Goal: Task Accomplishment & Management: Complete application form

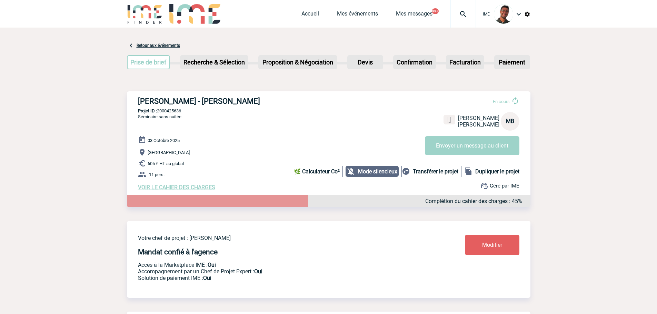
click at [144, 24] on div at bounding box center [145, 14] width 36 height 29
click at [144, 23] on img at bounding box center [145, 14] width 36 height 20
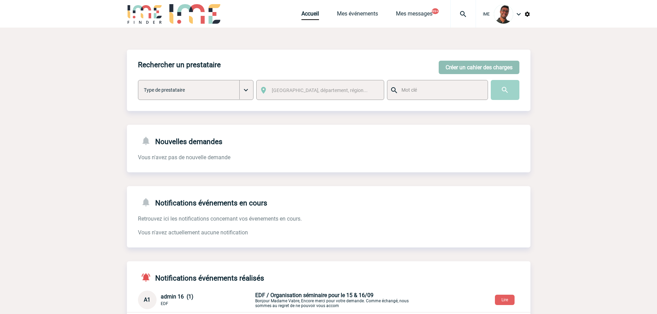
click at [487, 67] on button "Créer un cahier des charges" at bounding box center [479, 67] width 81 height 13
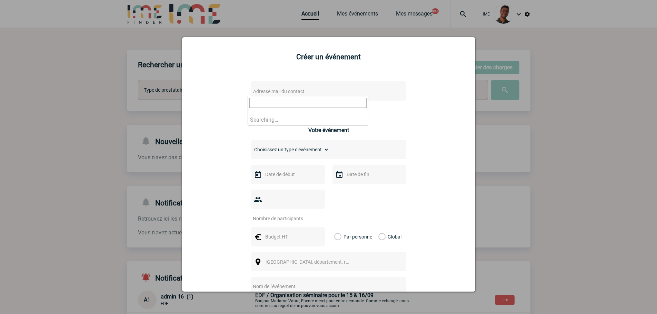
click at [347, 90] on span "Adresse mail du contact" at bounding box center [310, 92] width 121 height 10
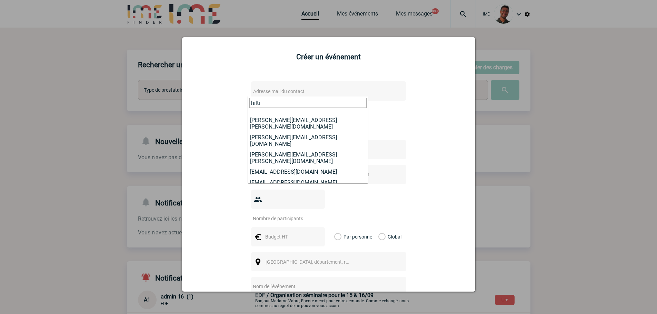
scroll to position [69, 0]
type input "hilti"
drag, startPoint x: 280, startPoint y: 129, endPoint x: 283, endPoint y: 137, distance: 9.3
select select "132283"
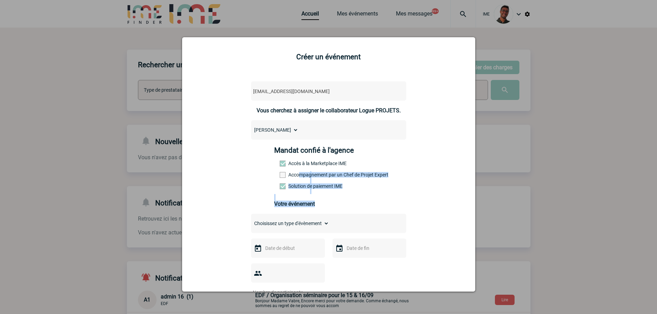
drag, startPoint x: 297, startPoint y: 176, endPoint x: 289, endPoint y: 234, distance: 59.5
click at [290, 231] on div "log-projet@hilti-finder.com log-projet@hilti-finder.com Vous cherchez à assigne…" at bounding box center [329, 290] width 276 height 430
click at [298, 174] on label "Accompagnement par un Chef de Projet Expert" at bounding box center [295, 175] width 30 height 6
click at [0, 0] on input "Accompagnement par un Chef de Projet Expert" at bounding box center [0, 0] width 0 height 0
click at [293, 226] on select "Choisissez un type d'évènement Séminaire avec nuitée Séminaire sans nuitée Repa…" at bounding box center [290, 224] width 78 height 10
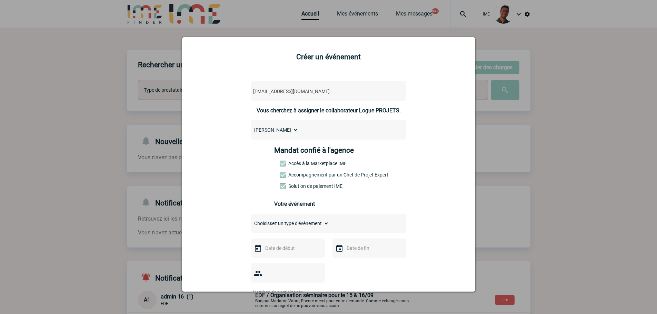
select select "2"
click at [251, 220] on select "Choisissez un type d'évènement Séminaire avec nuitée Séminaire sans nuitée Repa…" at bounding box center [290, 224] width 78 height 10
click at [291, 253] on input "text" at bounding box center [287, 248] width 48 height 9
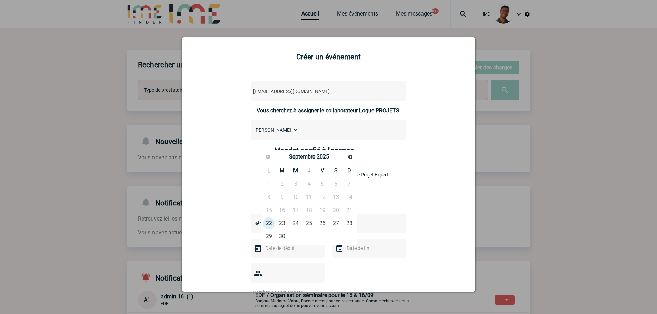
click at [351, 153] on link "Suivant" at bounding box center [350, 157] width 10 height 10
click at [328, 195] on link "10" at bounding box center [322, 197] width 13 height 12
type input "10-10-2025"
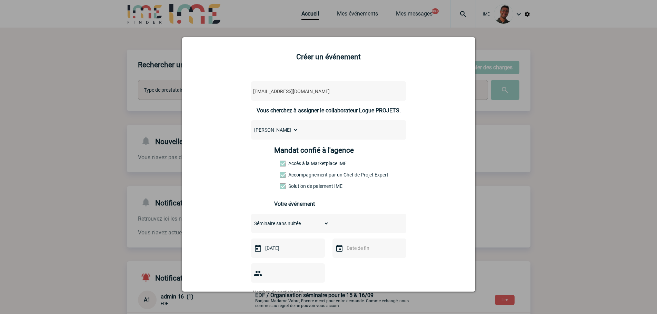
click at [362, 251] on input "text" at bounding box center [369, 248] width 48 height 9
click at [406, 193] on link "10" at bounding box center [404, 197] width 13 height 12
type input "10-10-2025"
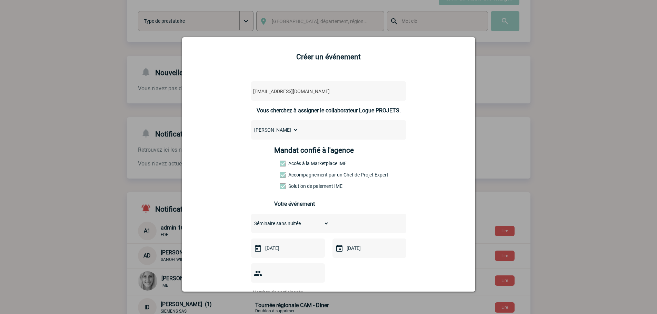
click at [282, 288] on input "number" at bounding box center [283, 292] width 65 height 9
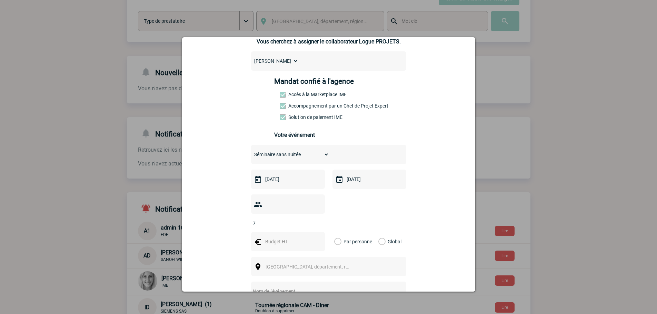
type input "7"
click at [298, 237] on input "text" at bounding box center [287, 241] width 48 height 9
type input "350"
click at [377, 232] on div "Global" at bounding box center [388, 241] width 23 height 19
click at [380, 232] on label "Global" at bounding box center [380, 241] width 4 height 19
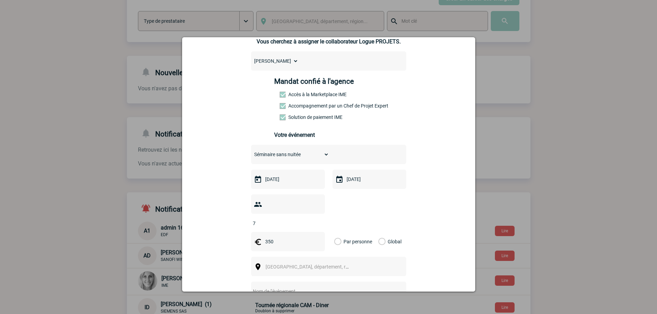
click at [0, 0] on input "Global" at bounding box center [0, 0] width 0 height 0
click at [341, 262] on span "Ville, département, région..." at bounding box center [310, 267] width 95 height 10
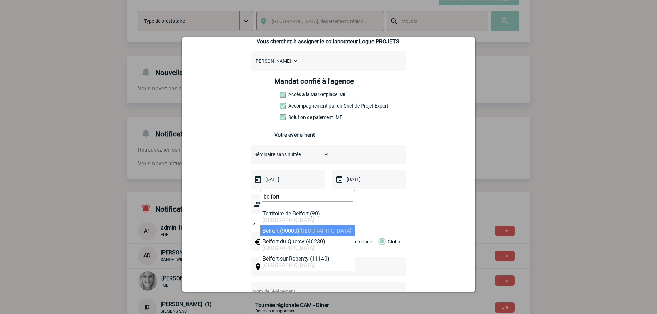
type input "belfort"
select select "11403"
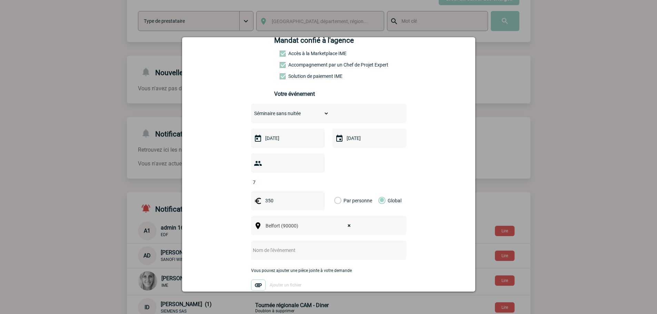
scroll to position [172, 0]
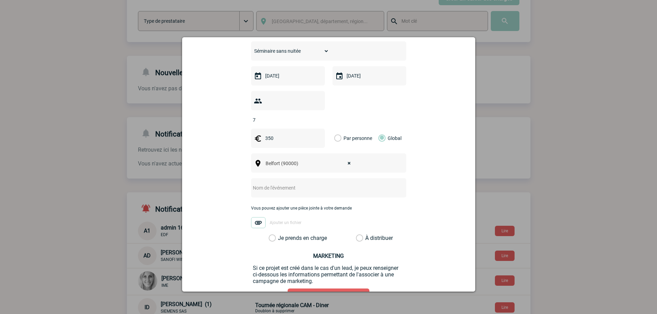
click at [301, 183] on input "text" at bounding box center [319, 187] width 137 height 9
type input "Réunion régional Hilti"
click at [280, 235] on label "Je prends en charge" at bounding box center [275, 238] width 12 height 7
click at [0, 0] on input "Je prends en charge" at bounding box center [0, 0] width 0 height 0
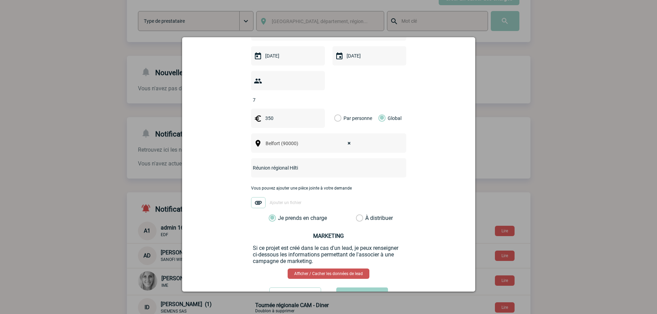
scroll to position [212, 0]
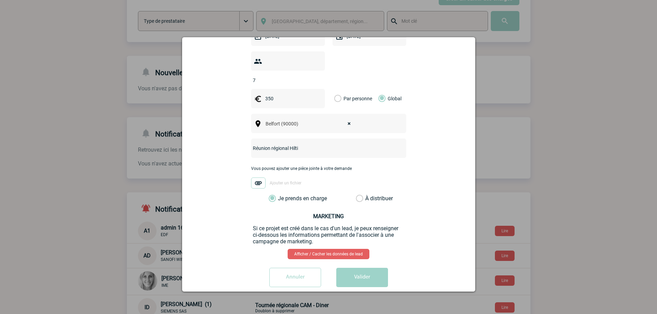
click at [350, 256] on div "log-projet@hilti-finder.com log-projet@hilti-finder.com Vous cherchez à assigne…" at bounding box center [329, 78] width 276 height 430
click at [351, 268] on button "Valider" at bounding box center [362, 277] width 52 height 19
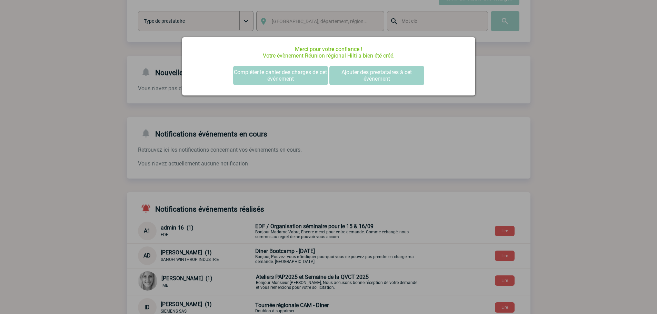
scroll to position [0, 0]
click at [57, 217] on div at bounding box center [328, 157] width 657 height 314
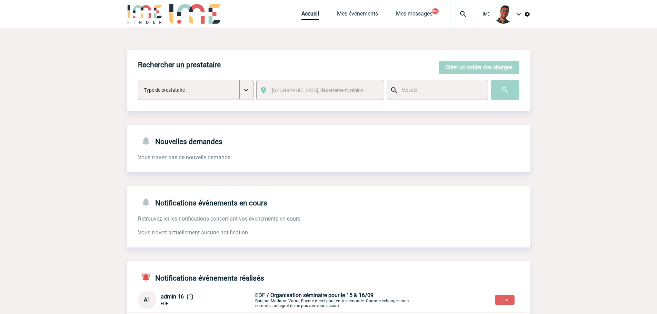
click at [338, 9] on div "Accueil Mes événements Mes messages 99+ Projet, client Projet, client" at bounding box center [388, 14] width 174 height 28
click at [341, 14] on link "Mes événements" at bounding box center [357, 15] width 41 height 10
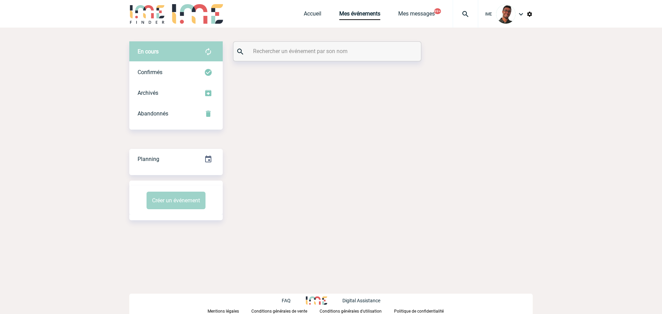
click at [311, 73] on div "En cours En cours Confirmés Archivés Abandonnés En cours Confirmés Archivés Aba…" at bounding box center [330, 131] width 403 height 207
click at [315, 53] on input "text" at bounding box center [327, 51] width 153 height 10
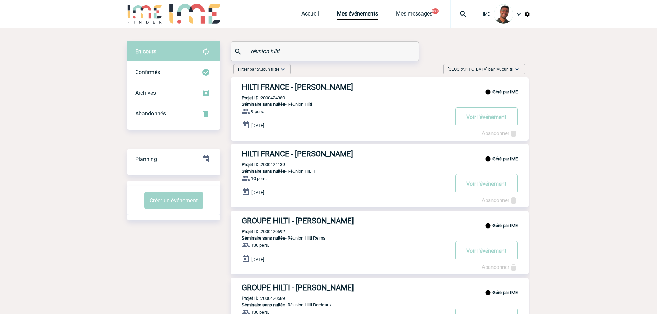
click at [269, 53] on input "réunion hilti" at bounding box center [325, 51] width 153 height 10
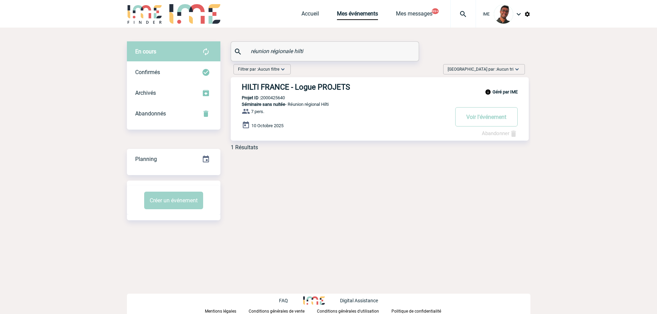
type input "réunion régionale hilti"
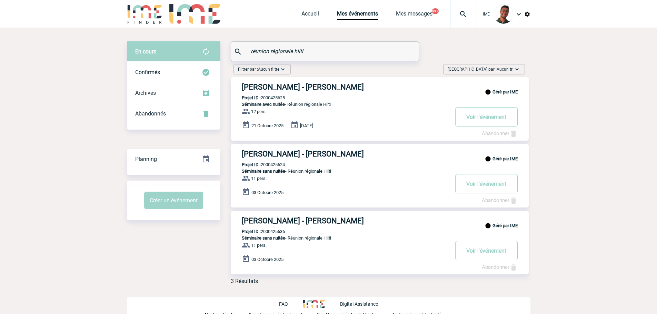
click at [302, 88] on h3 "HILTI FRANCE - Martin HELLER" at bounding box center [345, 87] width 207 height 9
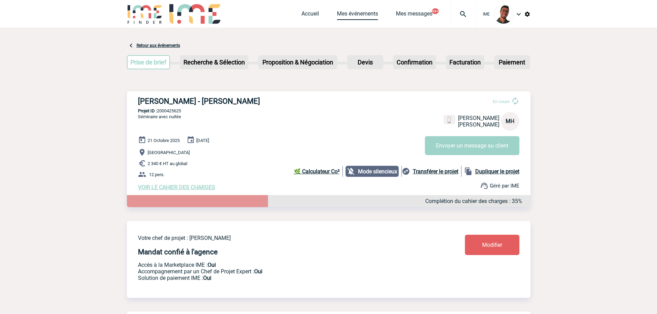
click at [339, 19] on link "Mes événements" at bounding box center [357, 15] width 41 height 10
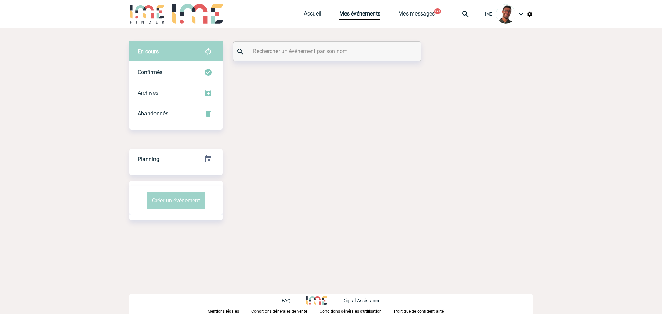
drag, startPoint x: 0, startPoint y: 0, endPoint x: 283, endPoint y: 47, distance: 287.4
click at [283, 47] on input "text" at bounding box center [327, 51] width 153 height 10
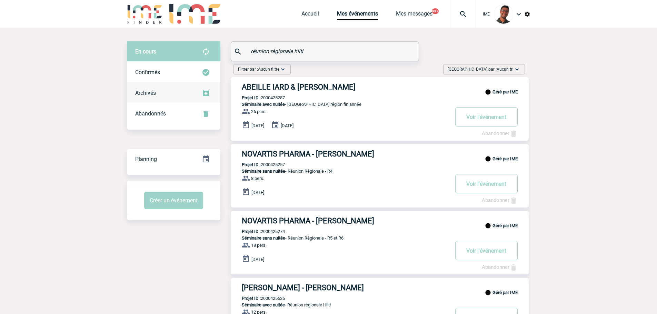
click at [188, 82] on link "Archivés" at bounding box center [173, 92] width 93 height 20
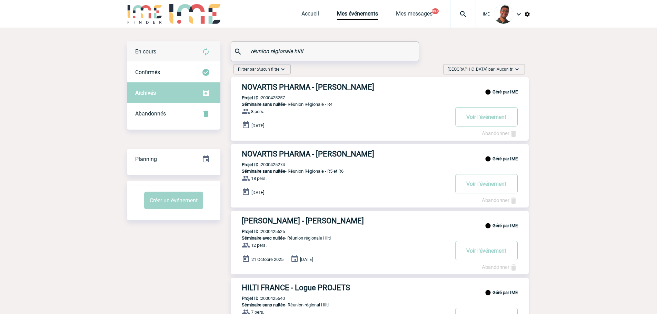
click at [189, 58] on div "En cours" at bounding box center [173, 51] width 93 height 21
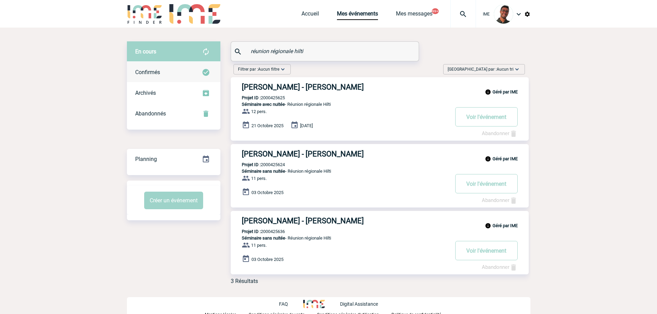
click at [190, 75] on div "Confirmés" at bounding box center [173, 72] width 93 height 21
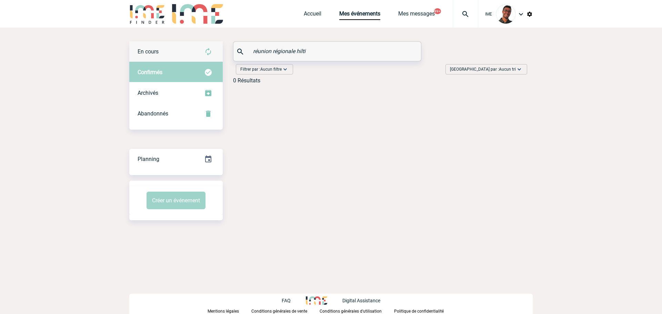
click at [189, 56] on div "En cours" at bounding box center [175, 51] width 93 height 21
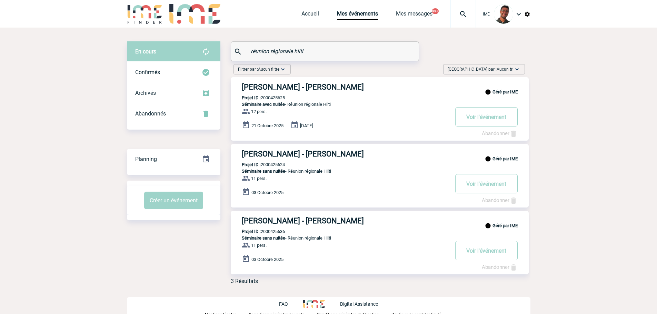
drag, startPoint x: 297, startPoint y: 51, endPoint x: 212, endPoint y: 59, distance: 85.2
click at [212, 59] on div "En cours En cours Confirmés Archivés Abandonnés En cours Confirmés Archivés Aba…" at bounding box center [328, 165] width 403 height 249
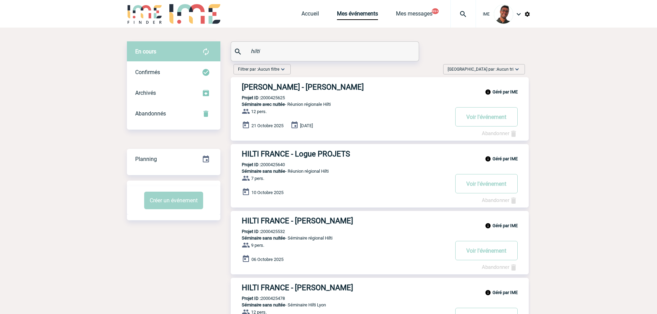
scroll to position [34, 0]
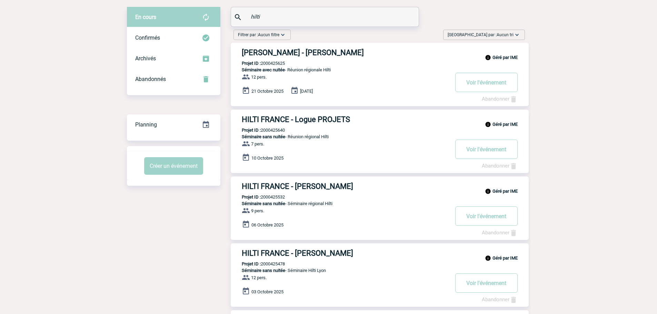
type input "hilti"
click at [303, 117] on h3 "HILTI FRANCE - Logue PROJETS" at bounding box center [345, 119] width 207 height 9
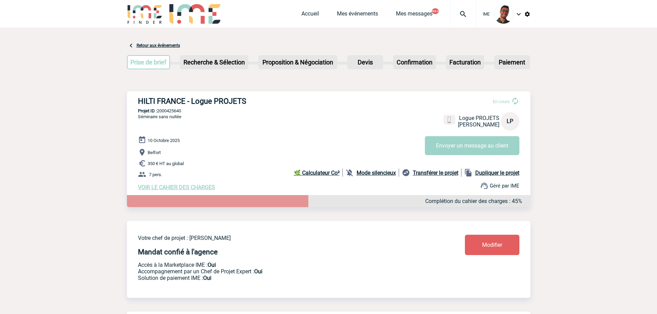
click at [365, 179] on p "7 pers." at bounding box center [334, 174] width 392 height 8
click at [368, 175] on b "Mode silencieux" at bounding box center [376, 173] width 39 height 7
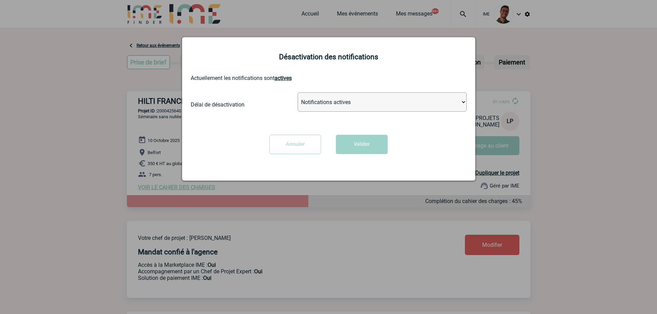
click at [355, 107] on select "Notifications actives Désactiver pour 2 heures Désactiver pour 1 semaines Désac…" at bounding box center [382, 101] width 169 height 19
select select "infinite"
click at [298, 93] on select "Notifications actives Désactiver pour 2 heures Désactiver pour 1 semaines Désac…" at bounding box center [382, 101] width 169 height 19
click at [356, 148] on button "Valider" at bounding box center [362, 144] width 52 height 19
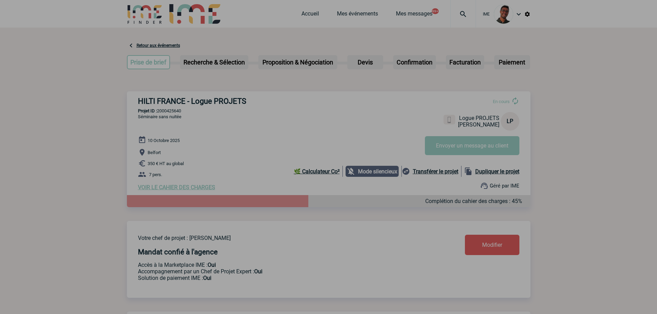
click at [484, 154] on div at bounding box center [328, 157] width 657 height 314
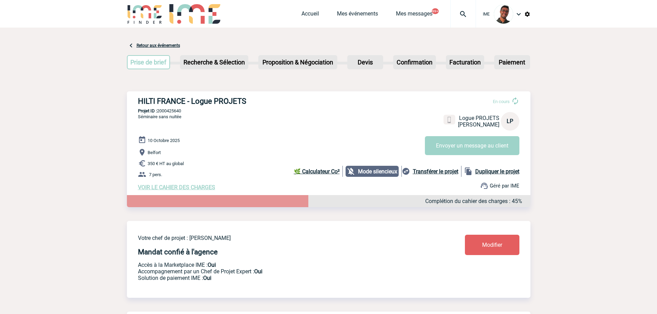
click at [191, 190] on span "VOIR LE CAHIER DES CHARGES" at bounding box center [176, 187] width 77 height 7
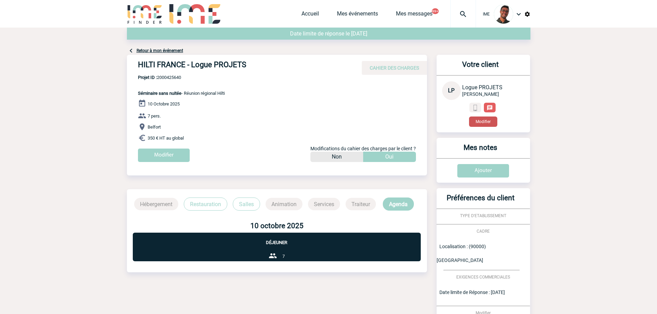
click at [483, 122] on button "Modifier" at bounding box center [483, 122] width 28 height 10
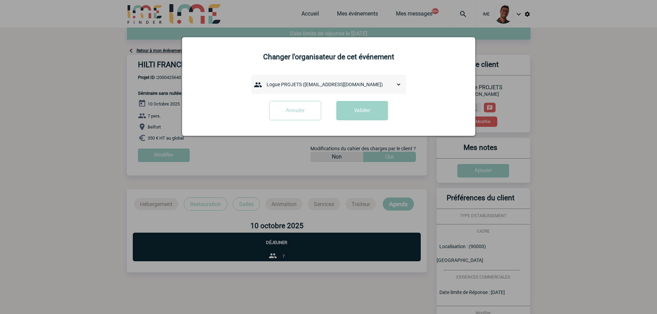
click at [303, 82] on select "admin 7068 ([EMAIL_ADDRESS][DOMAIN_NAME]) [PERSON_NAME] ([PERSON_NAME][EMAIL_AD…" at bounding box center [332, 85] width 138 height 10
click at [317, 84] on select "admin 7068 ([EMAIL_ADDRESS][DOMAIN_NAME]) [PERSON_NAME] ([PERSON_NAME][EMAIL_AD…" at bounding box center [332, 85] width 138 height 10
drag, startPoint x: 229, startPoint y: 195, endPoint x: 238, endPoint y: 173, distance: 23.8
click at [229, 193] on div at bounding box center [328, 157] width 657 height 314
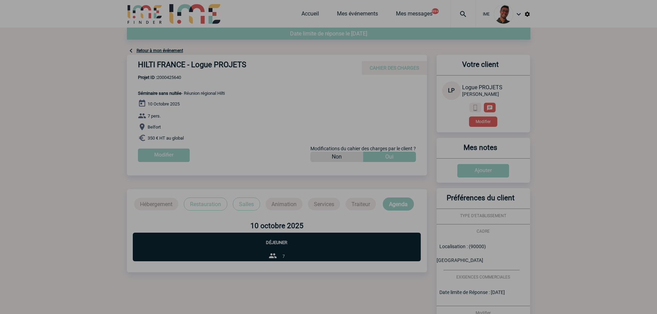
click at [240, 169] on div at bounding box center [328, 157] width 657 height 314
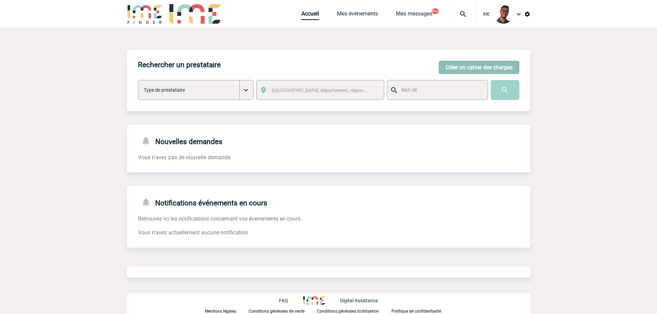
click at [470, 70] on button "Créer un cahier des charges" at bounding box center [479, 67] width 81 height 13
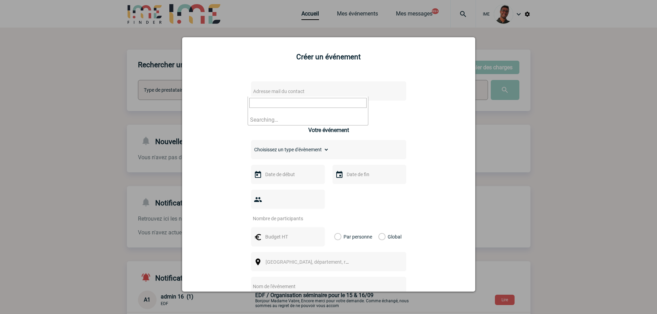
click at [316, 92] on span "Adresse mail du contact" at bounding box center [310, 92] width 121 height 10
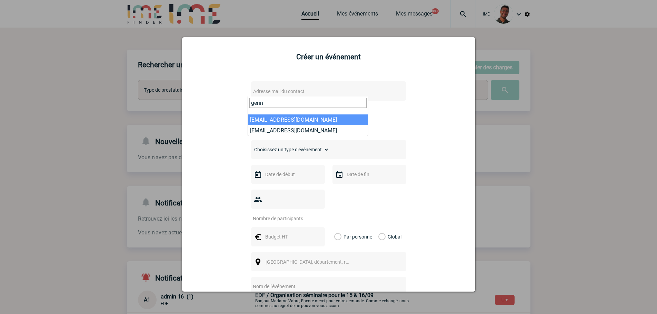
type input "gerin"
select select "121782"
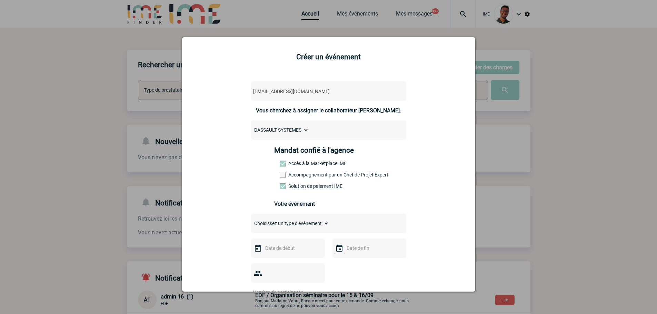
click at [297, 173] on label "Accompagnement par un Chef de Projet Expert" at bounding box center [295, 175] width 30 height 6
click at [0, 0] on input "Accompagnement par un Chef de Projet Expert" at bounding box center [0, 0] width 0 height 0
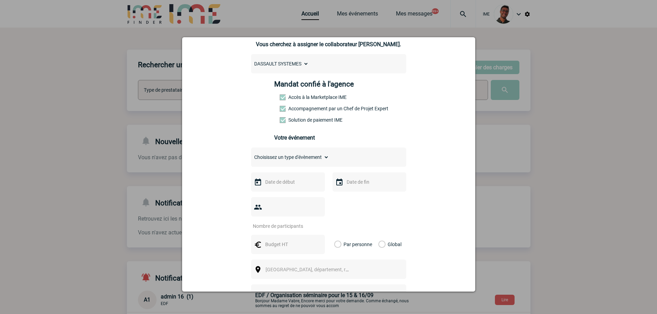
scroll to position [69, 0]
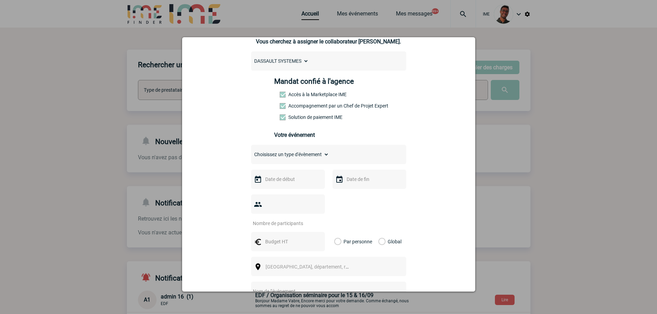
click at [298, 158] on select "Choisissez un type d'évènement Séminaire avec nuitée Séminaire sans nuitée Repa…" at bounding box center [290, 155] width 78 height 10
select select "3"
click at [251, 151] on select "Choisissez un type d'évènement Séminaire avec nuitée Séminaire sans nuitée Repa…" at bounding box center [290, 155] width 78 height 10
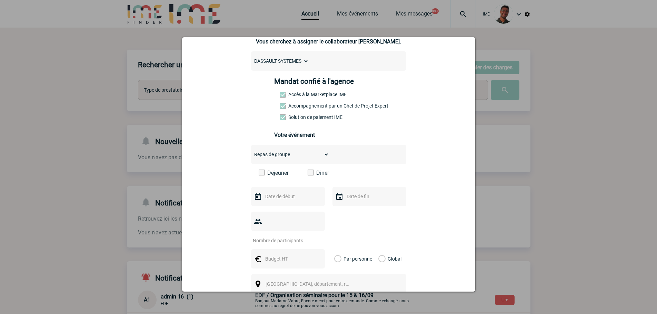
click at [317, 172] on label "Diner" at bounding box center [328, 173] width 40 height 7
click at [0, 0] on input "Diner" at bounding box center [0, 0] width 0 height 0
drag, startPoint x: 278, startPoint y: 182, endPoint x: 282, endPoint y: 177, distance: 7.1
click at [278, 181] on div "Déjeuner Diner" at bounding box center [328, 176] width 155 height 12
drag, startPoint x: 283, startPoint y: 176, endPoint x: 303, endPoint y: 174, distance: 20.1
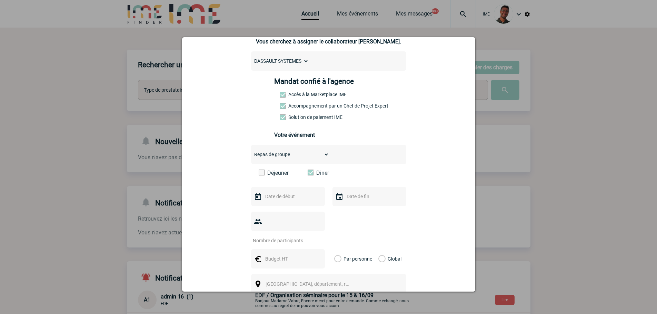
click at [283, 176] on label "Déjeuner" at bounding box center [279, 173] width 40 height 7
click at [0, 0] on input "Déjeuner" at bounding box center [0, 0] width 0 height 0
click at [308, 174] on span at bounding box center [311, 173] width 6 height 6
click at [0, 0] on input "Diner" at bounding box center [0, 0] width 0 height 0
click at [277, 254] on input "text" at bounding box center [287, 258] width 48 height 9
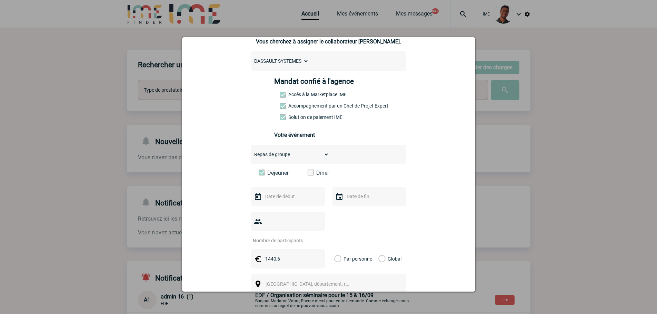
type input "1440,6"
click at [302, 236] on input "number" at bounding box center [283, 240] width 65 height 9
click at [286, 195] on input "text" at bounding box center [287, 196] width 48 height 9
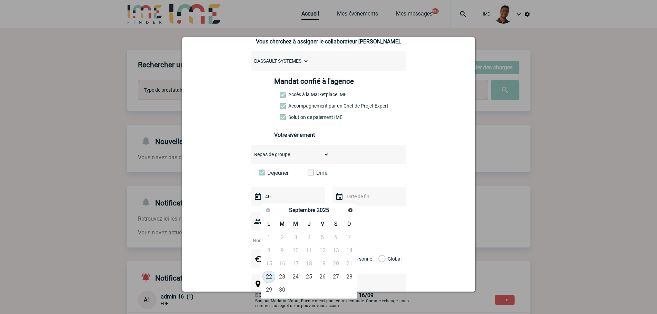
type input "40"
click at [238, 219] on div "marie-lou.gerin@3ds.com marie-lou.gerin@3ds.com Vous cherchez à assigner le col…" at bounding box center [329, 229] width 276 height 447
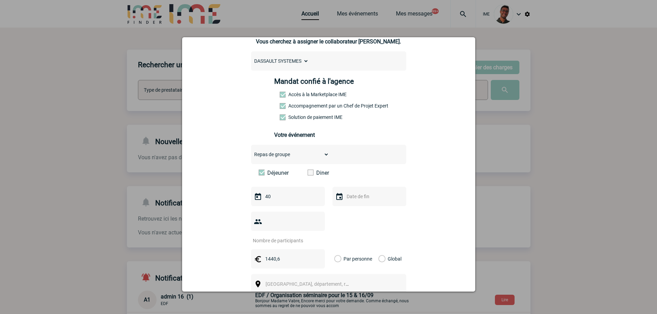
click at [285, 236] on input "number" at bounding box center [283, 240] width 65 height 9
drag, startPoint x: 280, startPoint y: 204, endPoint x: 275, endPoint y: 201, distance: 6.1
click at [275, 201] on div "40" at bounding box center [288, 196] width 74 height 19
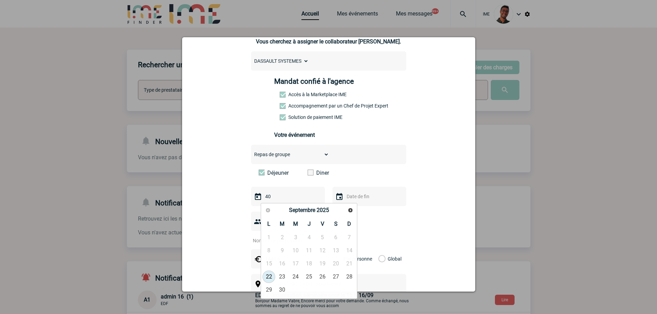
drag, startPoint x: 274, startPoint y: 200, endPoint x: 253, endPoint y: 198, distance: 21.1
click at [253, 198] on div "40" at bounding box center [288, 196] width 74 height 19
click at [267, 276] on link "22" at bounding box center [268, 277] width 13 height 12
type input "22-09-2025"
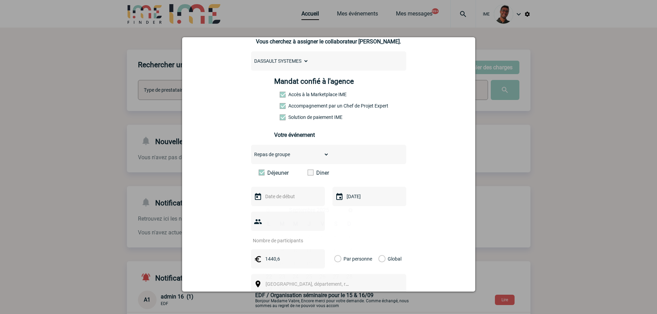
click at [291, 200] on input "text" at bounding box center [287, 196] width 48 height 9
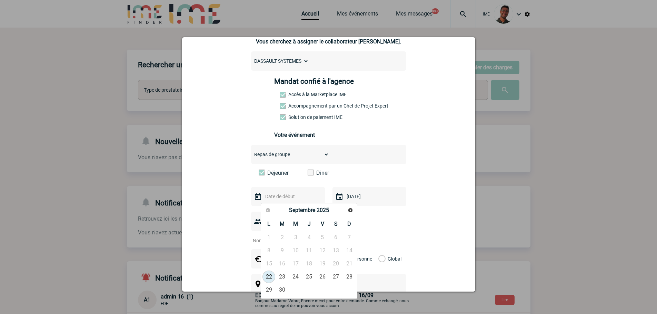
click at [265, 274] on link "22" at bounding box center [268, 277] width 13 height 12
type input "22-09-2025"
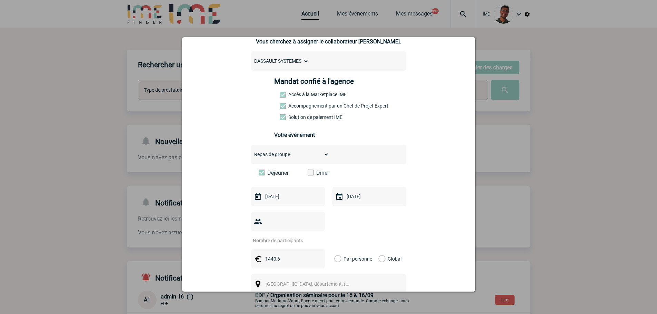
click at [281, 236] on input "number" at bounding box center [283, 240] width 65 height 9
type input "40"
click at [383, 249] on div "Global" at bounding box center [388, 258] width 23 height 19
click at [378, 249] on label "Global" at bounding box center [380, 258] width 4 height 19
click at [0, 0] on input "Global" at bounding box center [0, 0] width 0 height 0
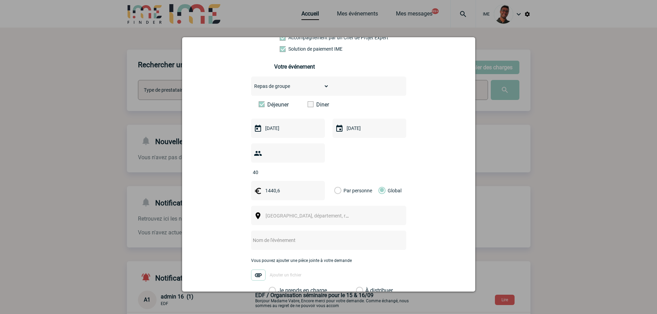
scroll to position [138, 0]
click at [294, 212] on span "Ville, département, région..." at bounding box center [314, 215] width 96 height 6
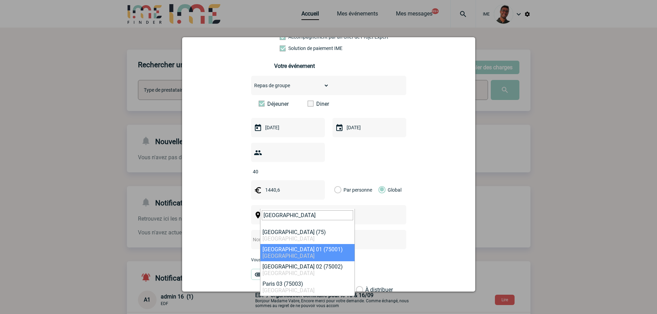
type input "paris"
select select "3"
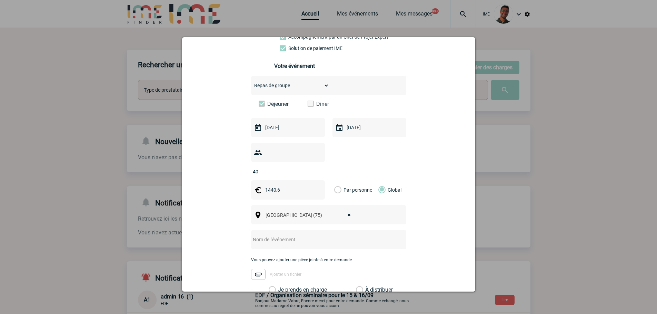
drag, startPoint x: 278, startPoint y: 203, endPoint x: 301, endPoint y: 200, distance: 23.3
click at [288, 210] on span "× Paris (75)" at bounding box center [310, 215] width 95 height 10
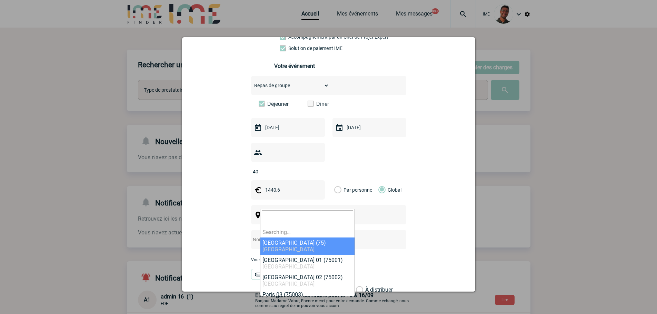
select select
drag, startPoint x: 345, startPoint y: 203, endPoint x: 334, endPoint y: 202, distance: 10.7
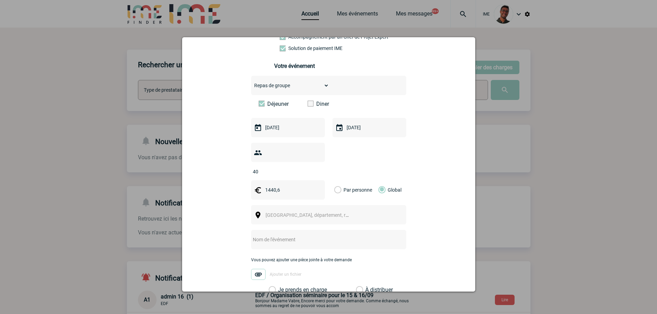
click at [330, 210] on span "Ville, département, région..." at bounding box center [310, 215] width 95 height 10
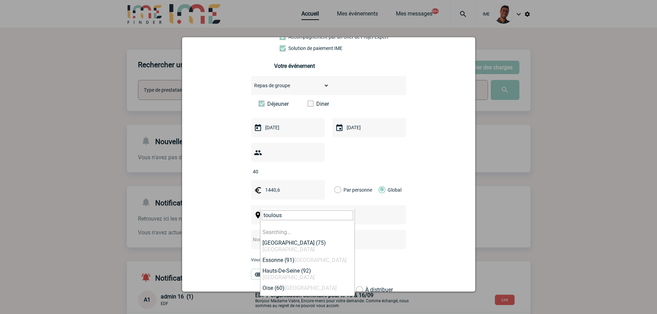
type input "toulouse"
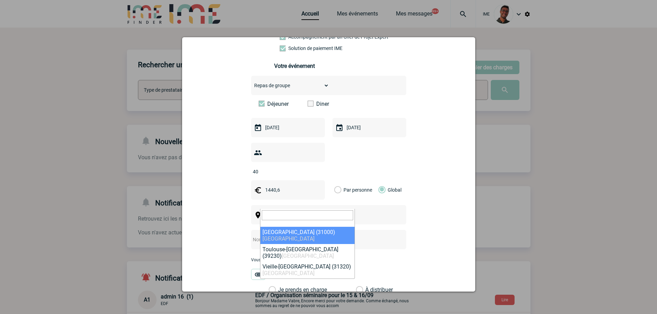
select select "31088"
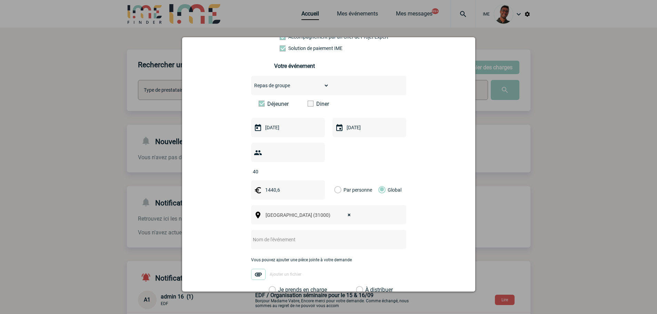
click at [283, 237] on div at bounding box center [328, 239] width 155 height 19
click at [289, 235] on input "text" at bounding box center [319, 239] width 137 height 9
type input "S"
type input "Cocktail Dassault"
click at [280, 287] on label "Je prends en charge" at bounding box center [275, 290] width 12 height 7
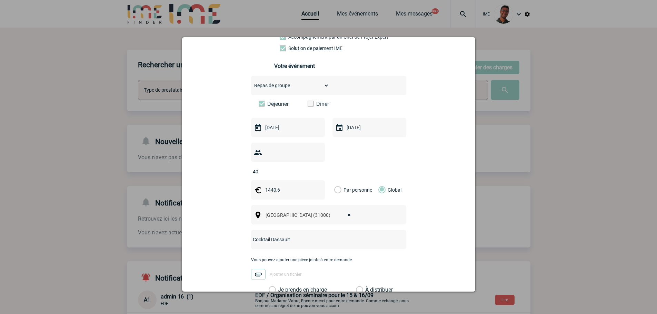
click at [0, 0] on input "Je prends en charge" at bounding box center [0, 0] width 0 height 0
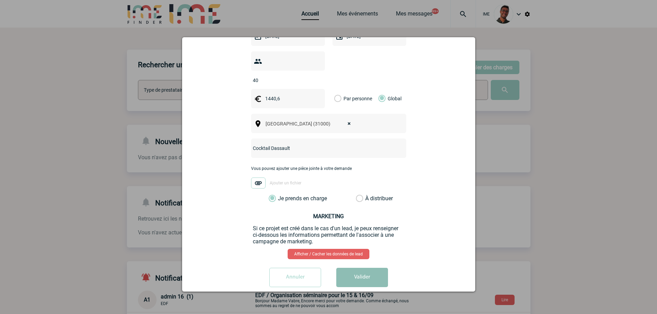
click at [359, 269] on button "Valider" at bounding box center [362, 277] width 52 height 19
click at [275, 94] on input "1440,6" at bounding box center [287, 99] width 48 height 10
click at [365, 278] on div "Annuler Valider" at bounding box center [329, 280] width 276 height 24
click at [365, 272] on button "Valider" at bounding box center [362, 277] width 52 height 19
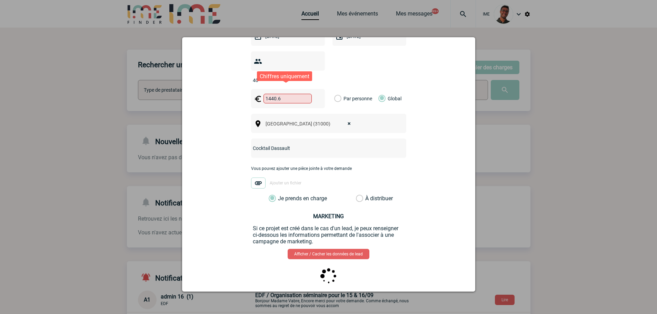
click at [280, 94] on input "1440.6" at bounding box center [287, 99] width 48 height 10
type input "1441"
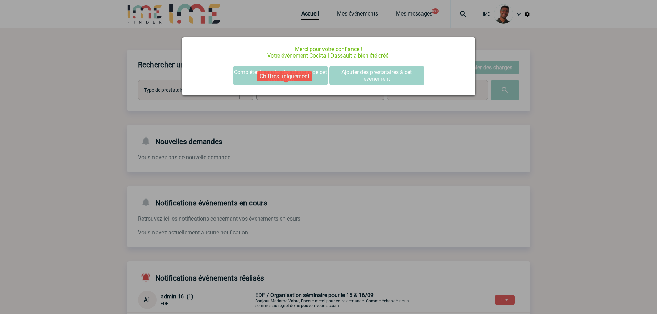
scroll to position [0, 0]
click at [318, 124] on div at bounding box center [328, 157] width 657 height 314
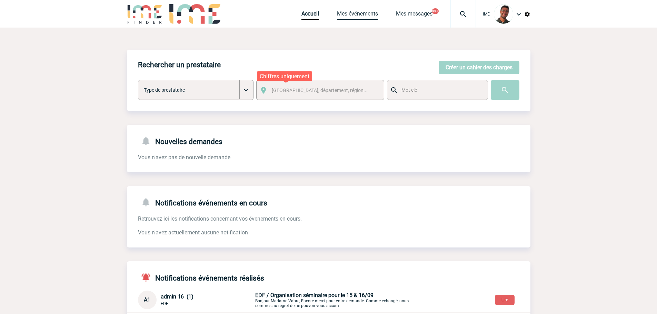
click at [350, 18] on link "Mes événements" at bounding box center [357, 15] width 41 height 10
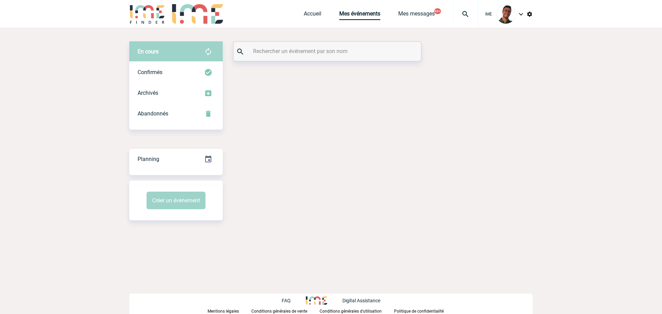
click at [282, 50] on input "text" at bounding box center [327, 51] width 153 height 10
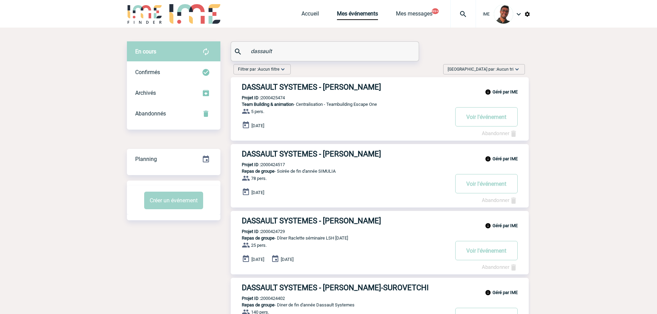
type input "dassault"
click at [508, 66] on div "Trier par : Aucun tri Aucun tri Date d'événement Date d'événement Date demande …" at bounding box center [484, 69] width 82 height 10
click at [496, 116] on div "Date demande" at bounding box center [495, 111] width 59 height 10
click at [491, 72] on span "Trier par : Aucun tri" at bounding box center [481, 69] width 66 height 7
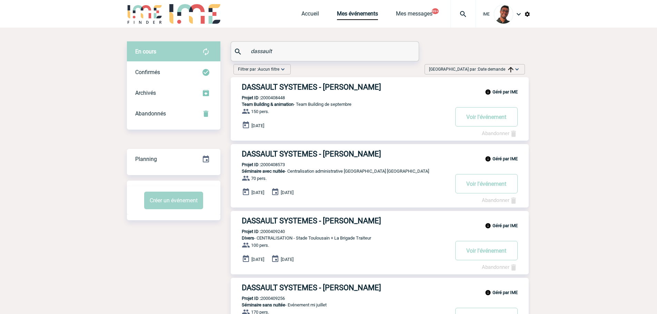
click at [489, 74] on div "Trier par : Date demande Aucun tri Date d'événement Date d'événement Date deman…" at bounding box center [475, 70] width 106 height 13
click at [490, 73] on div "Trier par : Date demande Aucun tri Date d'événement Date d'événement Date deman…" at bounding box center [474, 69] width 100 height 10
click at [486, 120] on div "Date demande" at bounding box center [495, 121] width 59 height 10
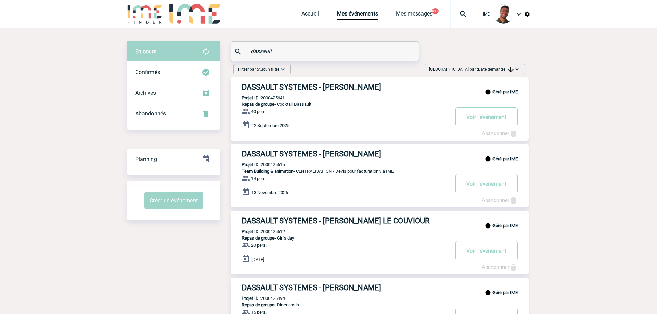
click at [330, 71] on div "Filtrer par : Aucun filtre Aucun filtre Prise de brief Recherche & Sélection Pr…" at bounding box center [379, 70] width 297 height 13
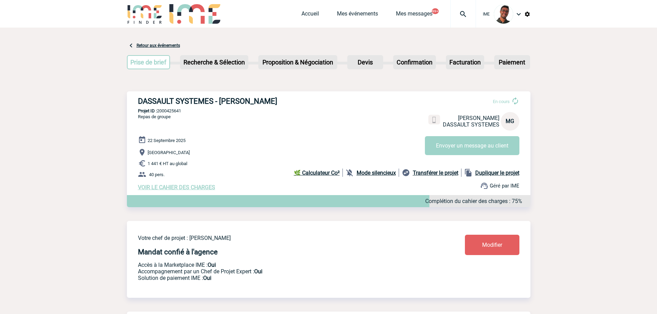
click at [165, 113] on p "Projet ID : 2000425641" at bounding box center [328, 110] width 403 height 5
copy p "2000425641"
drag, startPoint x: 221, startPoint y: 150, endPoint x: 229, endPoint y: 155, distance: 8.8
click at [221, 150] on p "Toulouse" at bounding box center [334, 152] width 392 height 8
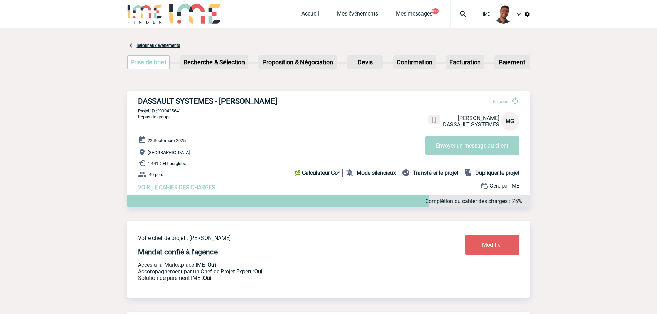
click at [470, 238] on link "Modifier" at bounding box center [492, 245] width 54 height 20
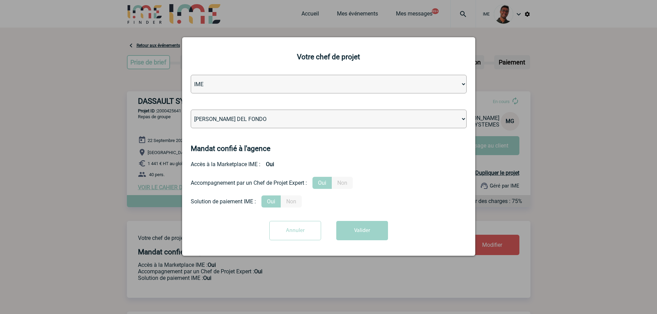
click at [307, 111] on select "Léa PITTIGLIO Yanis DE CLERCQ Victor KALB Jean-Chris NTAMACK Stefan MILADINOVIC…" at bounding box center [329, 119] width 276 height 19
select select "131235"
click at [191, 110] on select "Léa PITTIGLIO Yanis DE CLERCQ Victor KALB Jean-Chris NTAMACK Stefan MILADINOVIC…" at bounding box center [329, 119] width 276 height 19
click at [358, 226] on button "Valider" at bounding box center [362, 230] width 52 height 19
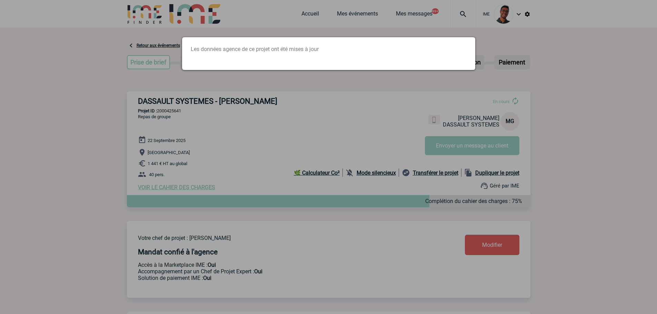
click at [98, 114] on div at bounding box center [328, 157] width 657 height 314
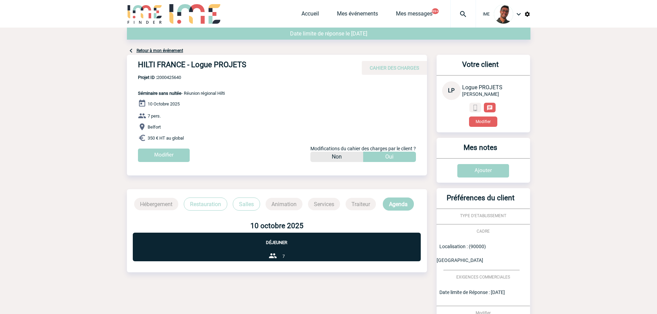
click at [525, 13] on img at bounding box center [527, 14] width 6 height 6
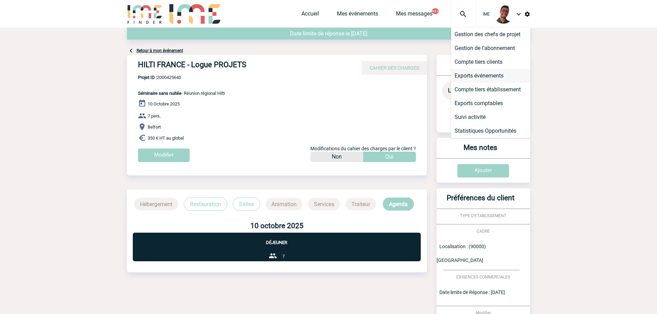
click at [490, 75] on li "Exports événements" at bounding box center [490, 76] width 79 height 14
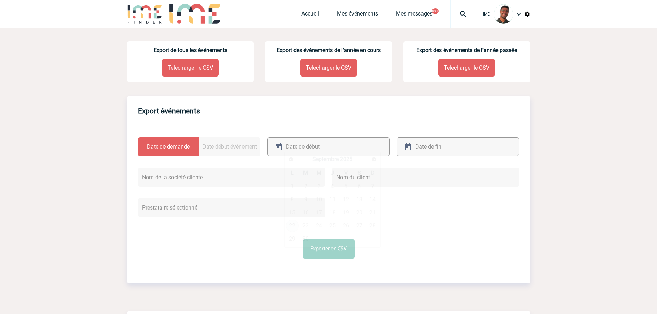
click at [286, 148] on input "text" at bounding box center [320, 147] width 73 height 10
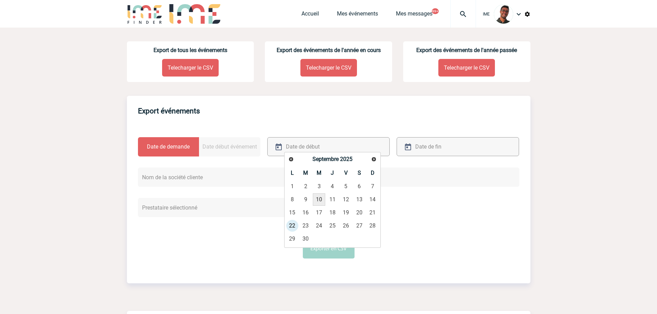
click at [322, 197] on link "10" at bounding box center [319, 199] width 13 height 12
type input "10-09-2025"
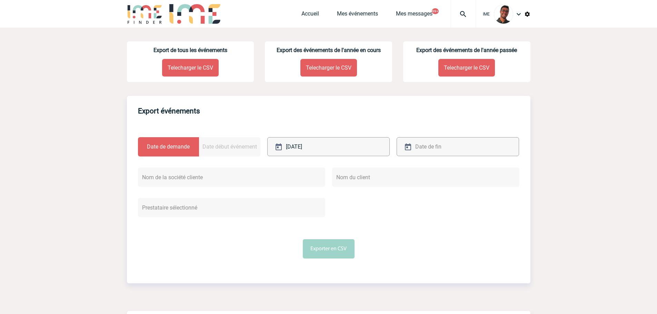
click at [436, 142] on input "text" at bounding box center [449, 147] width 73 height 10
click at [419, 228] on link "22" at bounding box center [421, 226] width 13 height 12
type input "22-09-2025"
click at [327, 244] on button "Exporter en CSV" at bounding box center [329, 248] width 52 height 19
click at [363, 9] on div "Accueil Mes événements Mes messages 99+ Projet, client Projet, client" at bounding box center [388, 14] width 174 height 28
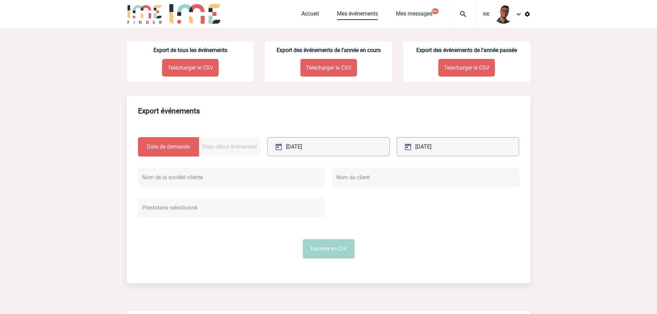
click at [362, 13] on link "Mes événements" at bounding box center [357, 15] width 41 height 10
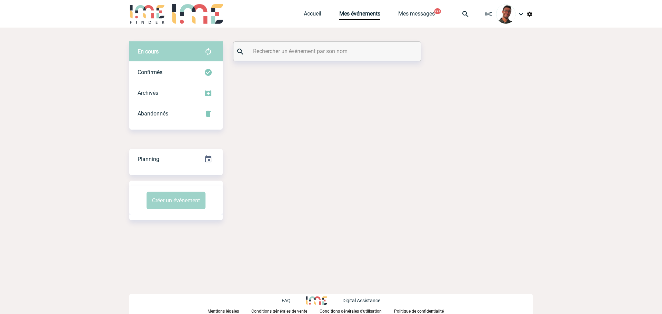
click at [277, 50] on input "text" at bounding box center [327, 51] width 153 height 10
paste input "2000425424"
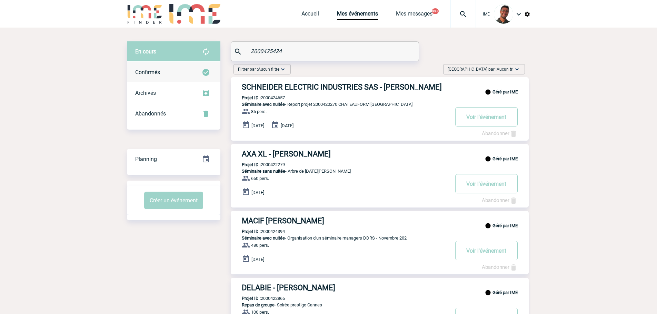
type input "2000425424"
click at [213, 68] on div "Confirmés" at bounding box center [173, 72] width 93 height 21
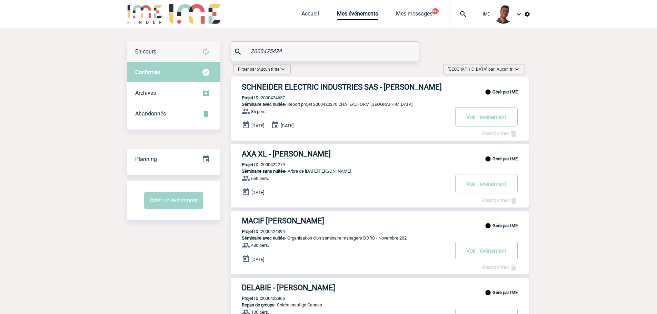
click at [208, 49] on img at bounding box center [206, 52] width 8 height 8
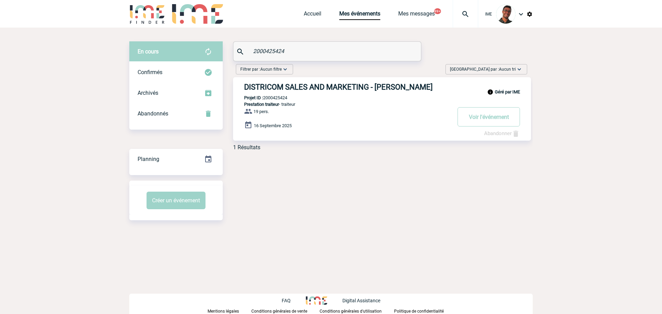
click at [298, 89] on h3 "DISTRICOM SALES AND MARKETING - [PERSON_NAME]" at bounding box center [347, 87] width 207 height 9
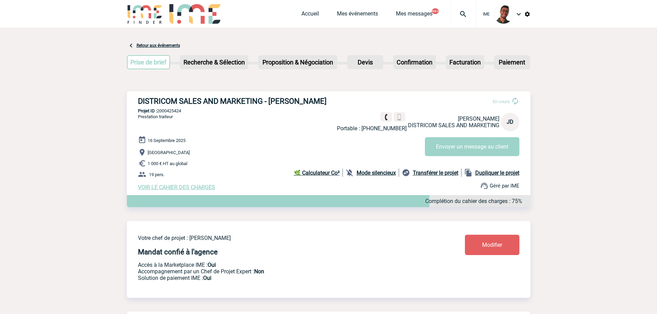
click at [173, 109] on div "DISTRICOM SALES AND MARKETING - [PERSON_NAME] En cours Portable : [PHONE_NUMBER…" at bounding box center [328, 143] width 403 height 105
click at [173, 109] on div "DISTRICOM SALES AND MARKETING - Joana DA SILVA En cours Portable : +33602052991…" at bounding box center [328, 143] width 403 height 105
copy p "2000425424"
click at [251, 138] on div "16 Septembre 2025 Lyon 1 000 € HT au global 19 pers. VOIR LE CAHIER DES CHARGES…" at bounding box center [334, 163] width 392 height 55
click at [359, 11] on link "Mes événements" at bounding box center [357, 15] width 41 height 10
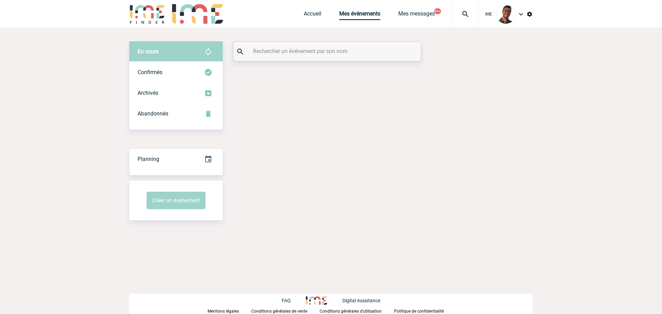
click at [303, 48] on input "text" at bounding box center [327, 51] width 153 height 10
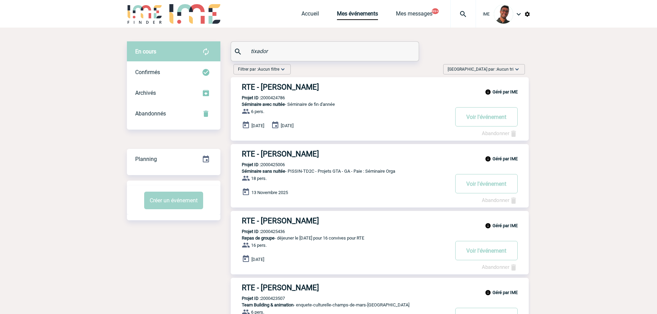
drag, startPoint x: 274, startPoint y: 52, endPoint x: 238, endPoint y: 49, distance: 36.0
click at [238, 49] on div "tixador" at bounding box center [325, 51] width 188 height 19
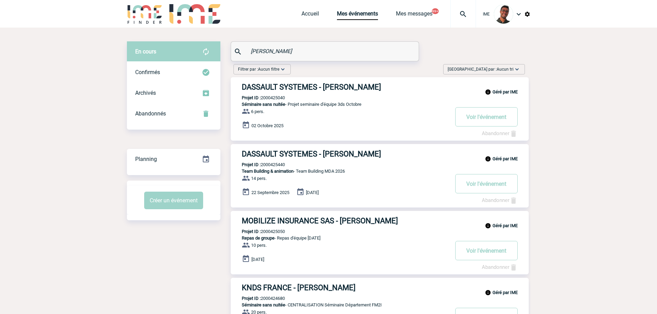
click at [192, 55] on div "En cours" at bounding box center [173, 51] width 93 height 21
click at [183, 74] on div "Confirmés" at bounding box center [173, 72] width 93 height 21
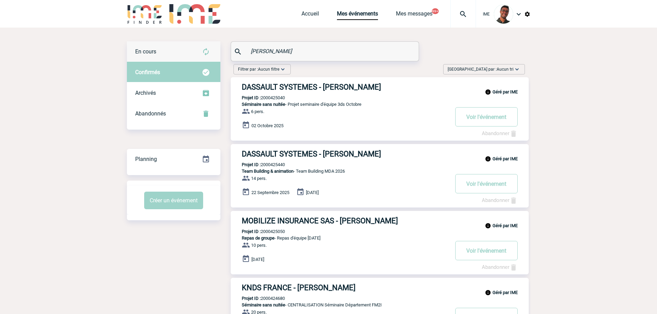
click at [197, 48] on div "En cours" at bounding box center [173, 51] width 93 height 21
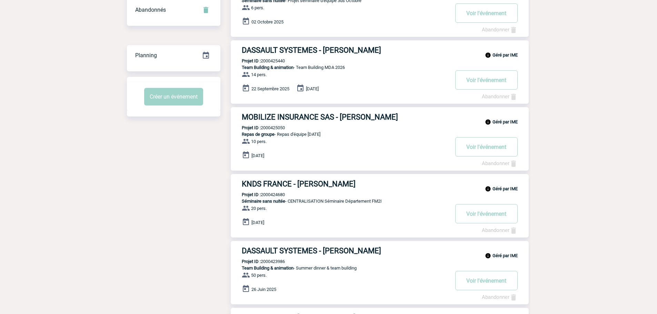
scroll to position [92, 0]
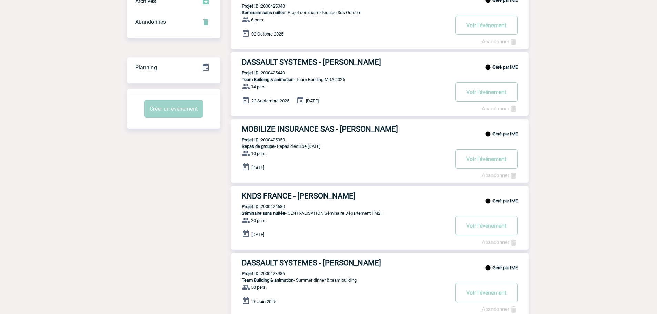
click at [184, 188] on div "Filtrer par : Aucun filtre Aucun filtre Prise de brief Recherche & Sélection Pr…" at bounding box center [328, 318] width 403 height 697
click at [270, 274] on p "Projet ID : 2000423986" at bounding box center [258, 273] width 54 height 5
copy p "2000423986"
click at [216, 274] on div "Filtrer par : Aucun filtre Aucun filtre Prise de brief Recherche & Sélection Pr…" at bounding box center [328, 318] width 403 height 697
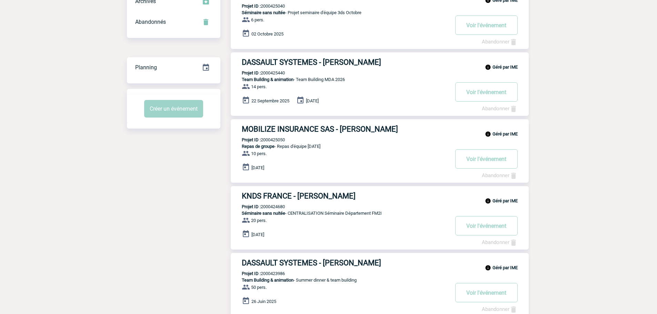
scroll to position [0, 0]
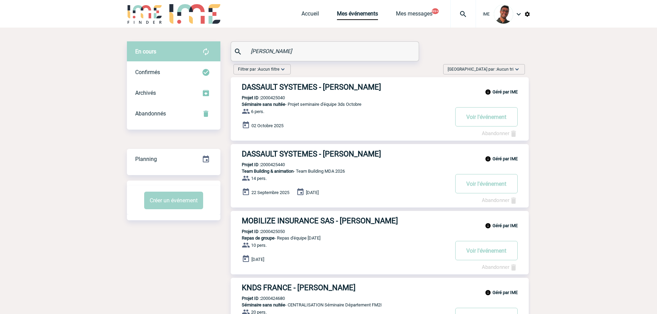
drag, startPoint x: 274, startPoint y: 50, endPoint x: 211, endPoint y: 57, distance: 62.9
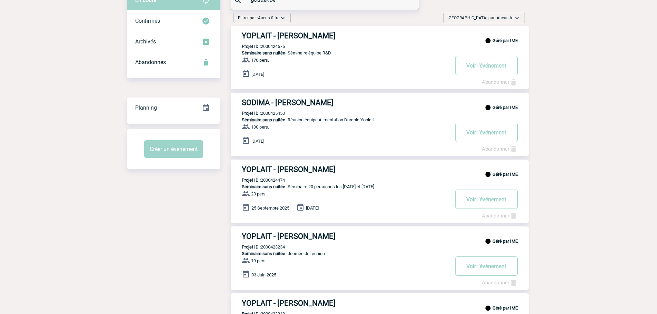
scroll to position [50, 0]
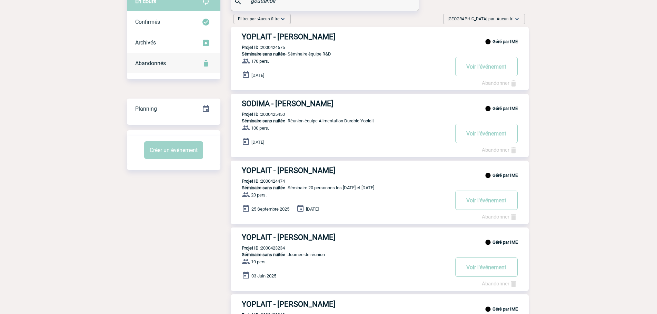
click at [189, 68] on div "Abandonnés" at bounding box center [173, 63] width 93 height 21
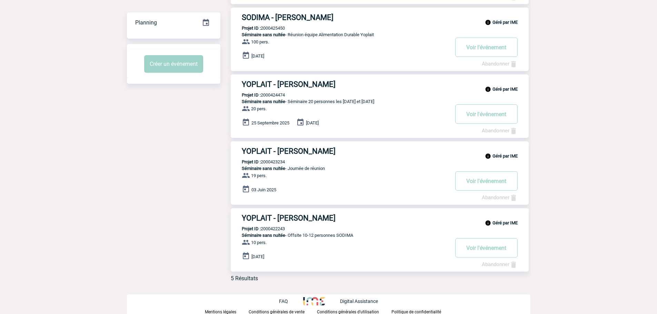
scroll to position [0, 0]
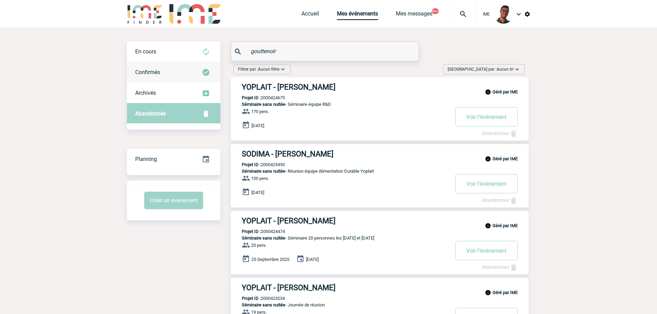
click at [184, 67] on div "Confirmés" at bounding box center [173, 72] width 93 height 21
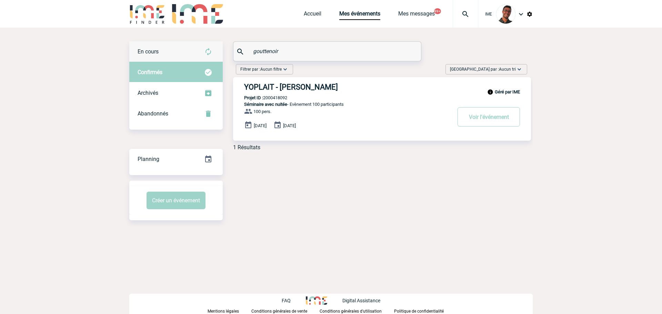
click at [190, 55] on div "En cours" at bounding box center [175, 51] width 93 height 21
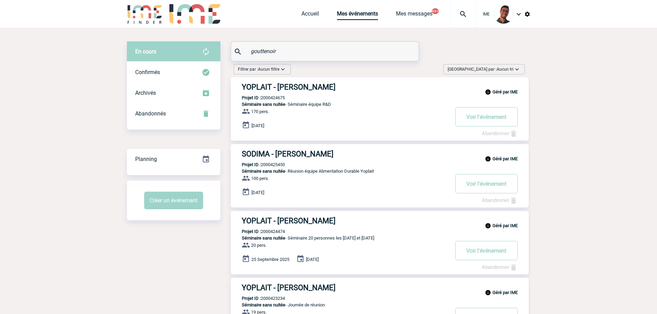
drag, startPoint x: 309, startPoint y: 54, endPoint x: 212, endPoint y: 47, distance: 96.9
click at [212, 47] on div "En cours En cours Confirmés Archivés Abandonnés En cours Confirmés Archivés Aba…" at bounding box center [328, 232] width 403 height 382
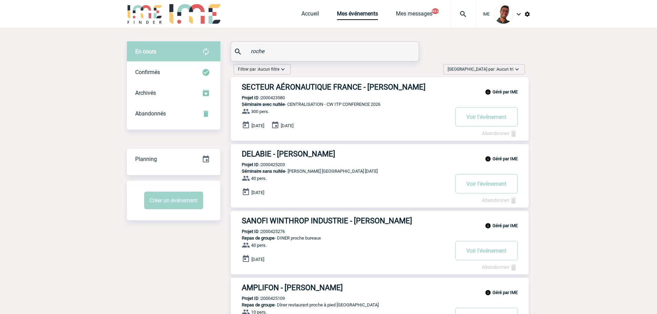
drag, startPoint x: 223, startPoint y: 41, endPoint x: 216, endPoint y: 40, distance: 6.9
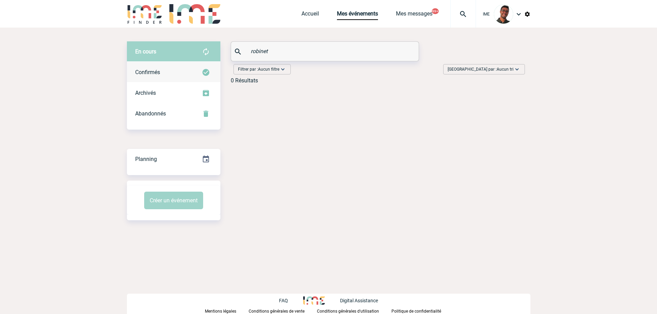
click at [181, 68] on div "Confirmés" at bounding box center [173, 72] width 93 height 21
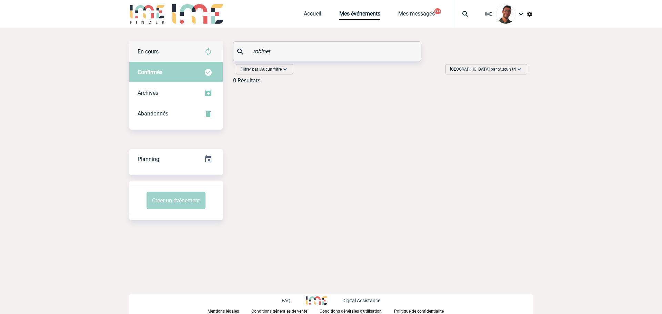
click at [185, 58] on div "En cours" at bounding box center [175, 51] width 93 height 21
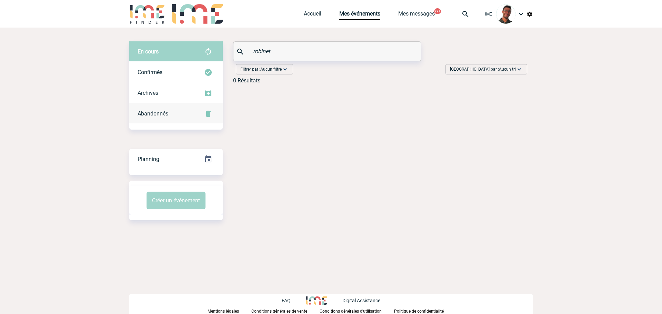
click at [186, 108] on div "Abandonnés" at bounding box center [175, 113] width 93 height 21
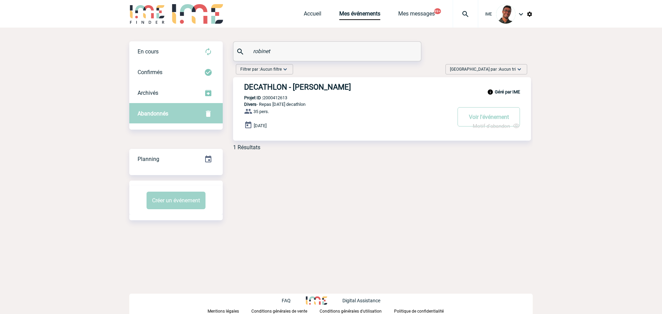
drag, startPoint x: 275, startPoint y: 91, endPoint x: 282, endPoint y: 94, distance: 7.4
click at [282, 94] on div "Géré par IME DECATHLON - Julie ROBINET Projet ID : 2000412613 Divers - Repas no…" at bounding box center [382, 108] width 298 height 63
click at [194, 63] on div "Confirmés" at bounding box center [175, 72] width 93 height 21
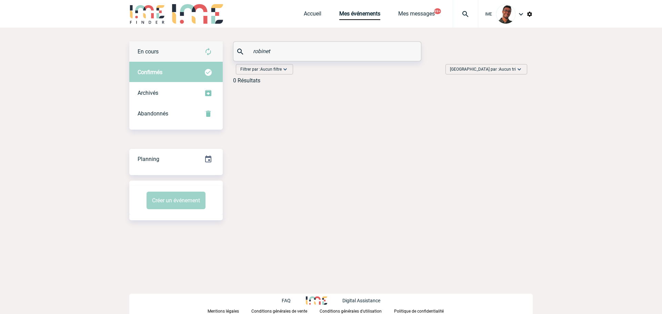
click at [204, 43] on div "En cours" at bounding box center [175, 51] width 93 height 21
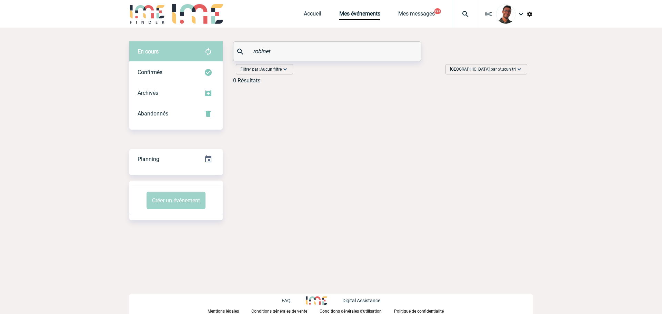
drag, startPoint x: 286, startPoint y: 48, endPoint x: 212, endPoint y: 52, distance: 74.6
click at [212, 52] on div "En cours En cours Confirmés Archivés Abandonnés En cours Confirmés Archivés Aba…" at bounding box center [330, 65] width 403 height 48
type input "hickman"
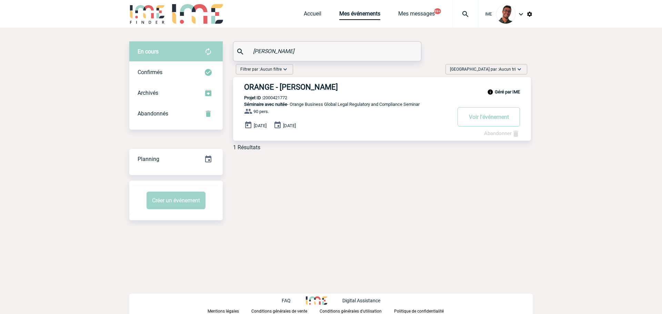
click at [277, 100] on p "Projet ID : 2000421772" at bounding box center [260, 97] width 54 height 5
copy p "2000421772"
click at [277, 100] on p "Projet ID : 2000421772" at bounding box center [260, 97] width 54 height 5
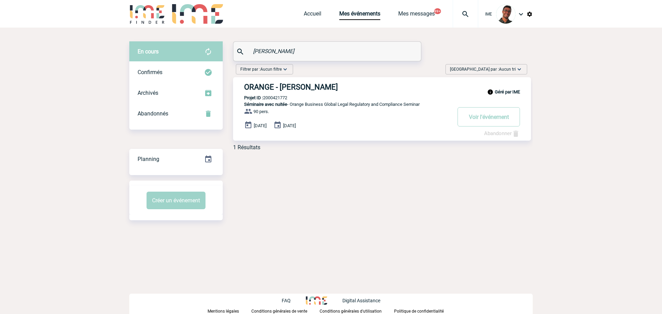
copy p "2000421772"
click at [283, 202] on div "En cours En cours Confirmés Archivés Abandonnés En cours Confirmés Archivés Aba…" at bounding box center [330, 131] width 403 height 207
click at [467, 22] on div at bounding box center [466, 14] width 26 height 28
type input "v"
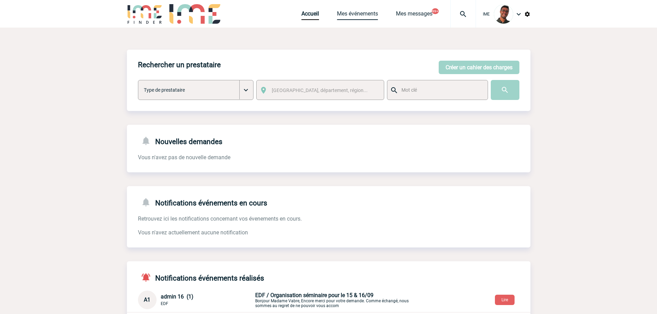
click at [341, 12] on link "Mes événements" at bounding box center [357, 15] width 41 height 10
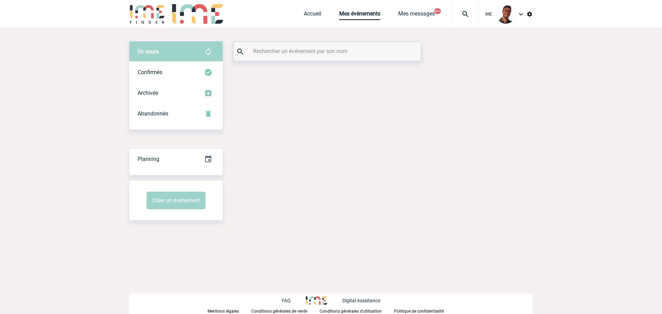
click at [318, 50] on input "text" at bounding box center [327, 51] width 153 height 10
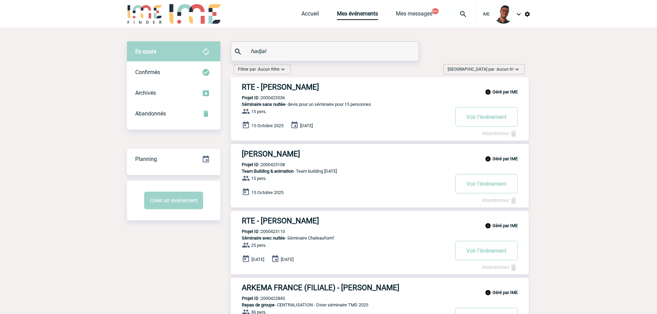
drag, startPoint x: 277, startPoint y: 54, endPoint x: 197, endPoint y: 53, distance: 80.4
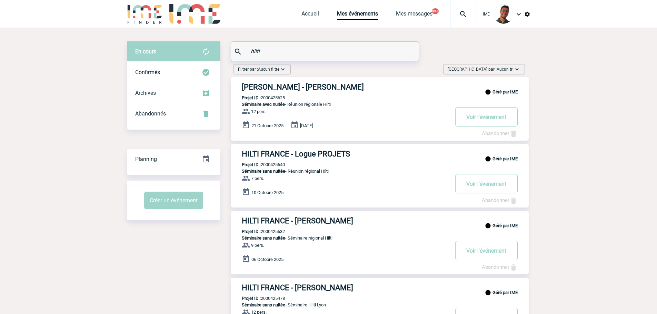
type input "hilti"
click at [301, 158] on h3 "HILTI FRANCE - Logue PROJETS" at bounding box center [345, 154] width 207 height 9
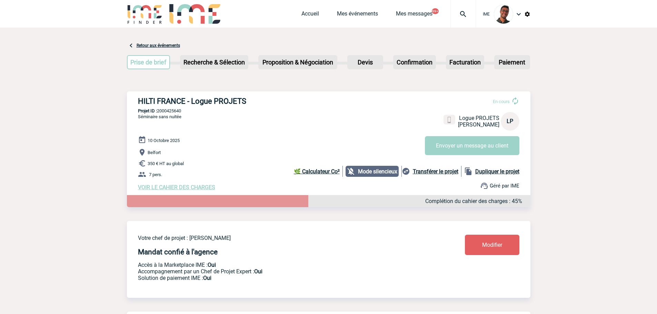
click at [188, 188] on span "VOIR LE CAHIER DES CHARGES" at bounding box center [176, 187] width 77 height 7
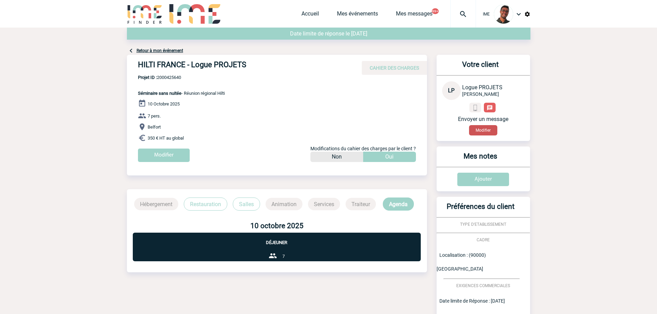
click at [481, 133] on button "Modifier" at bounding box center [483, 130] width 28 height 10
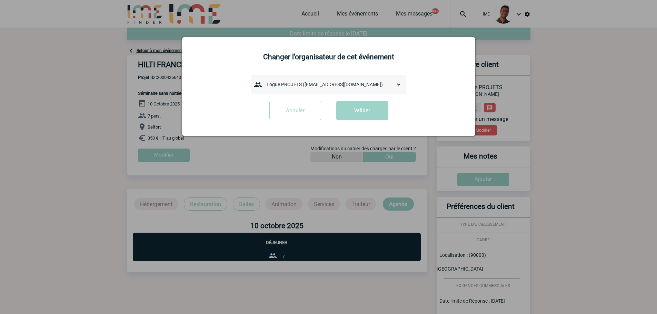
click at [296, 76] on div "admin 7068 ([EMAIL_ADDRESS][DOMAIN_NAME]) [PERSON_NAME] ([PERSON_NAME][EMAIL_AD…" at bounding box center [328, 84] width 155 height 19
click at [296, 83] on select "admin 7068 ([EMAIL_ADDRESS][DOMAIN_NAME]) [PERSON_NAME] ([PERSON_NAME][EMAIL_AD…" at bounding box center [332, 85] width 138 height 10
select select "132961"
click at [263, 80] on select "admin 7068 ([EMAIL_ADDRESS][DOMAIN_NAME]) [PERSON_NAME] ([PERSON_NAME][EMAIL_AD…" at bounding box center [332, 85] width 138 height 10
click at [372, 97] on form "admin 7068 ([EMAIL_ADDRESS][DOMAIN_NAME]) [PERSON_NAME] ([PERSON_NAME][EMAIL_AD…" at bounding box center [329, 100] width 276 height 51
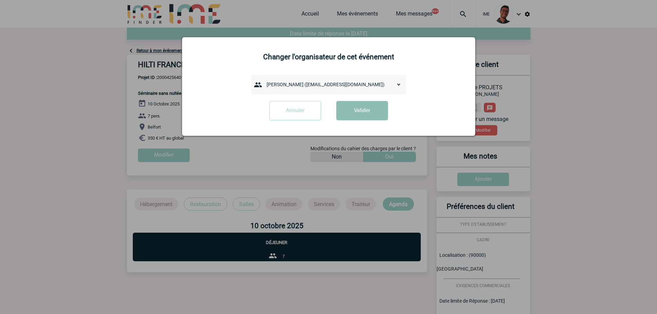
click at [367, 113] on button "Valider" at bounding box center [362, 110] width 52 height 19
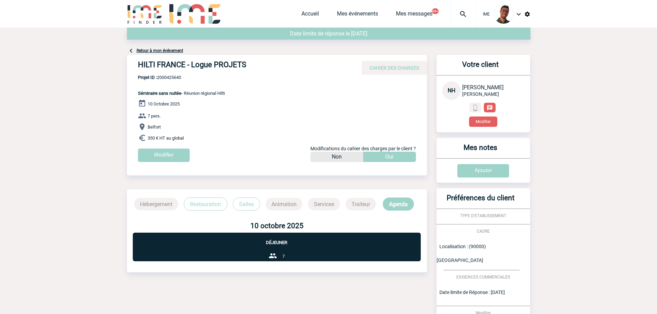
click at [170, 52] on link "Retour à mon événement" at bounding box center [160, 50] width 47 height 5
click at [170, 50] on link "Retour à mon événement" at bounding box center [160, 50] width 47 height 5
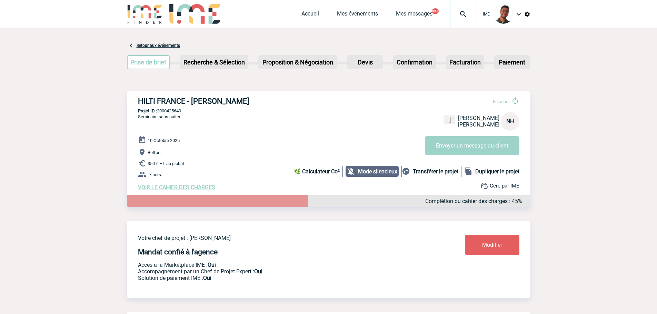
click at [484, 241] on link "Modifier" at bounding box center [492, 245] width 54 height 20
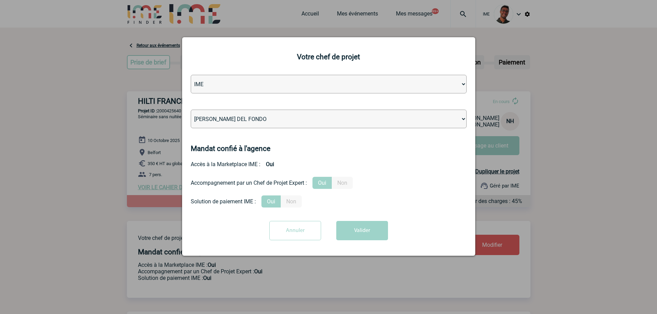
click at [247, 119] on select "[PERSON_NAME] [PERSON_NAME] [PERSON_NAME] Jean-[PERSON_NAME] [PERSON_NAME] [PER…" at bounding box center [329, 119] width 276 height 19
select select "129741"
click at [249, 114] on select "[PERSON_NAME] [PERSON_NAME] [PERSON_NAME] Jean-[PERSON_NAME] [PERSON_NAME] [PER…" at bounding box center [329, 119] width 276 height 19
click at [360, 237] on button "Valider" at bounding box center [362, 230] width 52 height 19
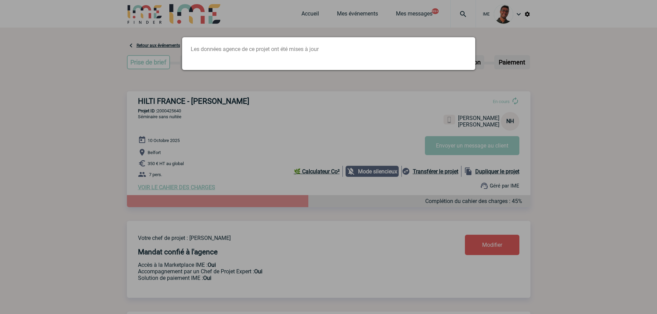
click at [233, 122] on div at bounding box center [328, 157] width 657 height 314
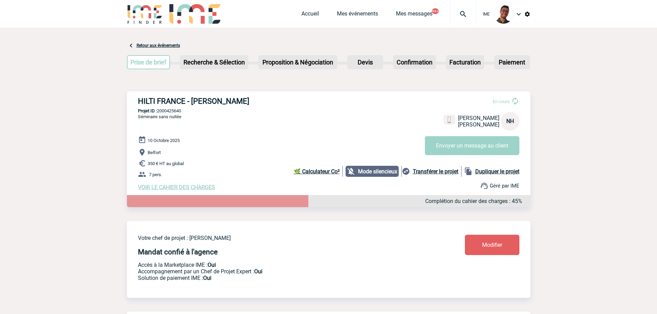
click at [167, 112] on p "Projet ID : 2000425640" at bounding box center [328, 110] width 403 height 5
copy p "2000425640"
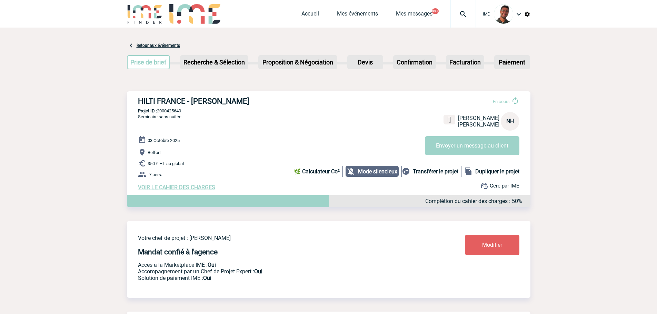
click at [210, 145] on div "03 Octobre 2025 Belfort 350 € HT au global 7 pers. VOIR LE CAHIER DES CHARGES C…" at bounding box center [334, 163] width 392 height 55
drag, startPoint x: 250, startPoint y: 103, endPoint x: 192, endPoint y: 96, distance: 58.7
click at [192, 96] on div "HILTI FRANCE - Norah HADJAL En cours Norah HADJAL HILTI FRANCE NH Envoyer un me…" at bounding box center [328, 143] width 403 height 105
copy h3 "Norah HADJAL"
click at [354, 8] on div "Accueil Mes événements Mes messages 99+ Projet, client Projet, client" at bounding box center [388, 14] width 174 height 28
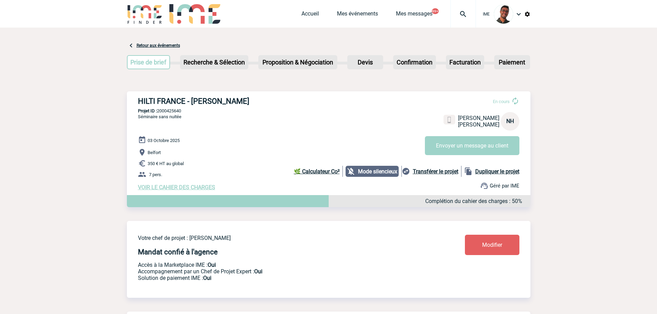
click at [354, 9] on div "Accueil Mes événements Mes messages 99+ Projet, client Projet, client" at bounding box center [388, 14] width 174 height 28
click at [353, 12] on link "Mes événements" at bounding box center [357, 15] width 41 height 10
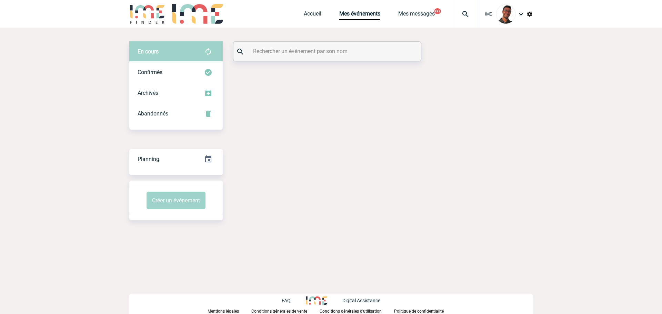
drag, startPoint x: 0, startPoint y: 0, endPoint x: 316, endPoint y: 52, distance: 319.9
click at [316, 52] on input "text" at bounding box center [327, 51] width 153 height 10
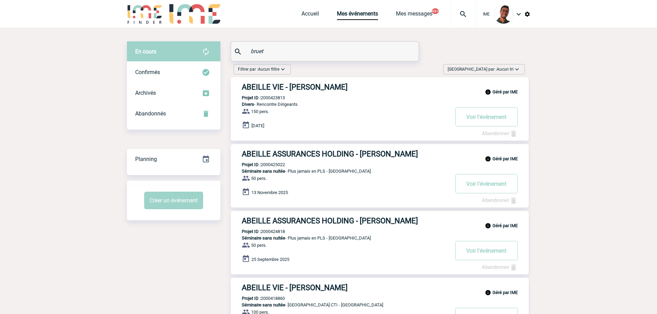
drag, startPoint x: 332, startPoint y: 51, endPoint x: 168, endPoint y: 49, distance: 164.2
click at [168, 49] on div "En cours En cours Confirmés Archivés Abandonnés En cours Confirmés Archivés Aba…" at bounding box center [328, 199] width 403 height 316
paste input "[PERSON_NAME] - [PERSON_NAME]"
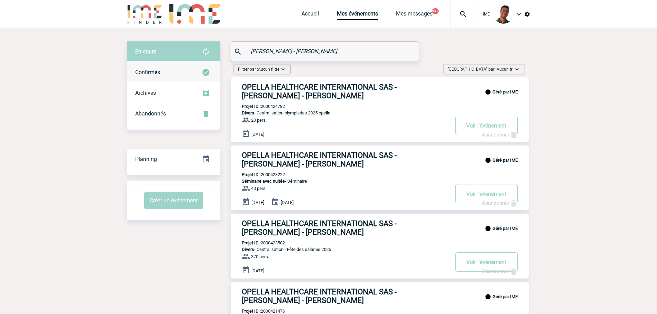
type input "[PERSON_NAME] - [PERSON_NAME]"
click at [204, 75] on img at bounding box center [206, 72] width 8 height 8
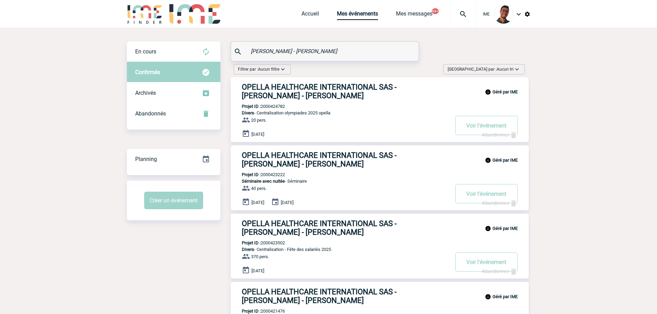
drag, startPoint x: 316, startPoint y: 42, endPoint x: 274, endPoint y: 47, distance: 41.4
click at [274, 47] on div "[PERSON_NAME] - [PERSON_NAME]" at bounding box center [325, 51] width 188 height 19
click at [289, 49] on input "[PERSON_NAME] - [PERSON_NAME]" at bounding box center [325, 51] width 153 height 10
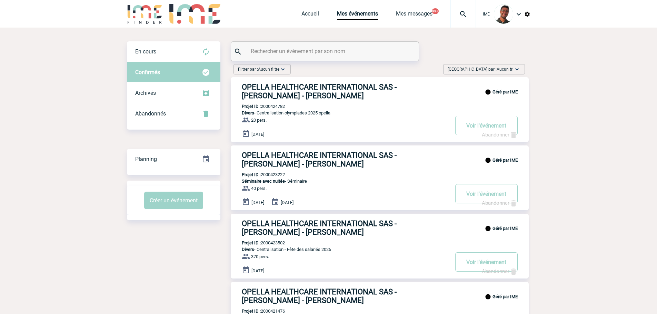
click at [231, 80] on div "Géré par IME OPELLA HEALTHCARE INTERNATIONAL SAS - [PERSON_NAME] - [PERSON_NAME…" at bounding box center [380, 109] width 298 height 65
